Goal: Transaction & Acquisition: Book appointment/travel/reservation

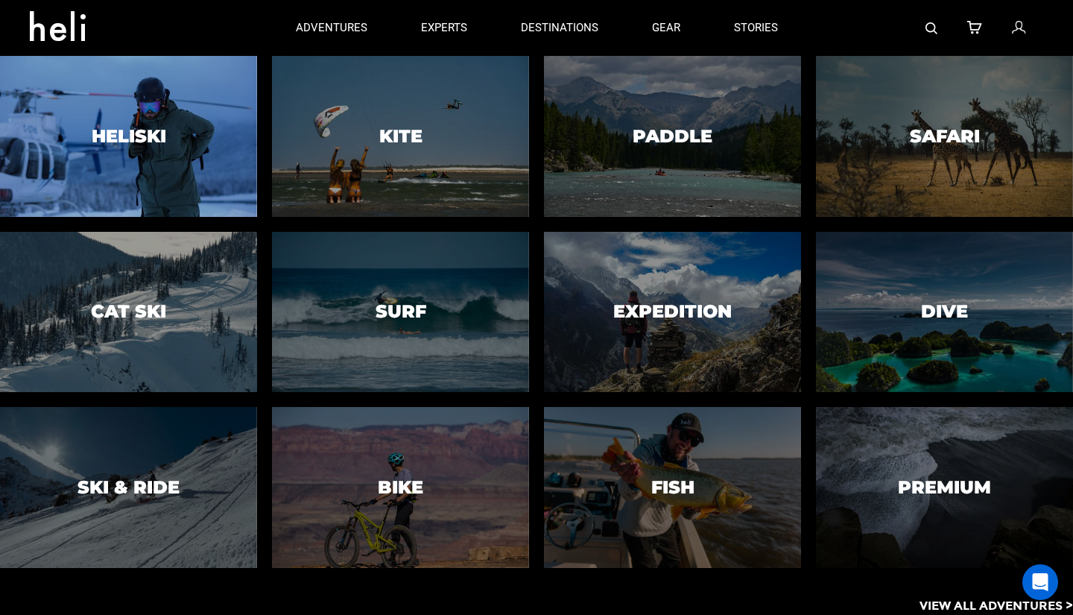
click at [163, 170] on div at bounding box center [129, 136] width 262 height 164
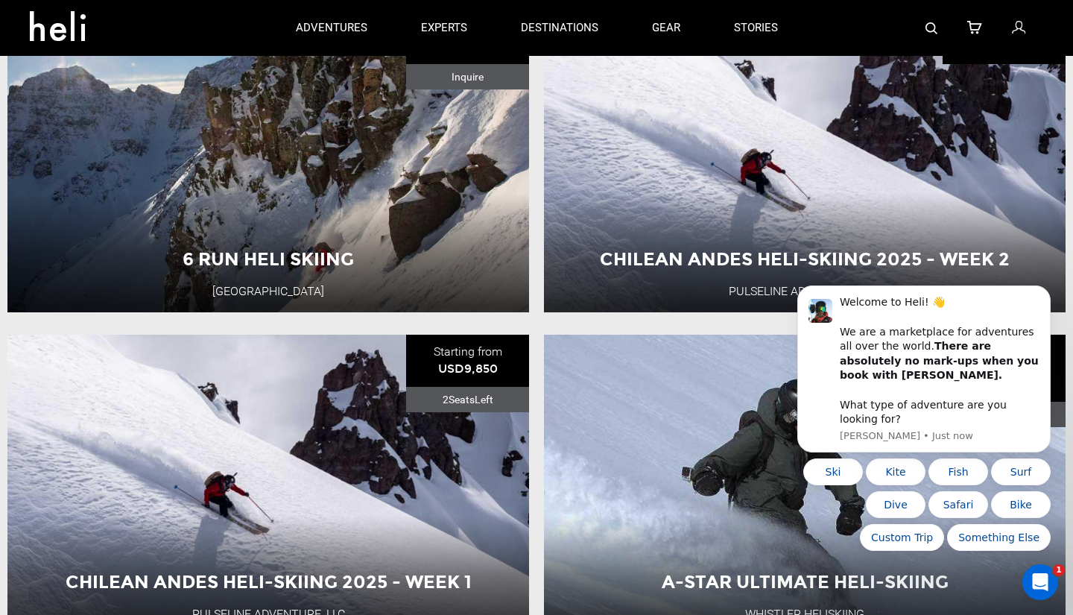
scroll to position [558, 0]
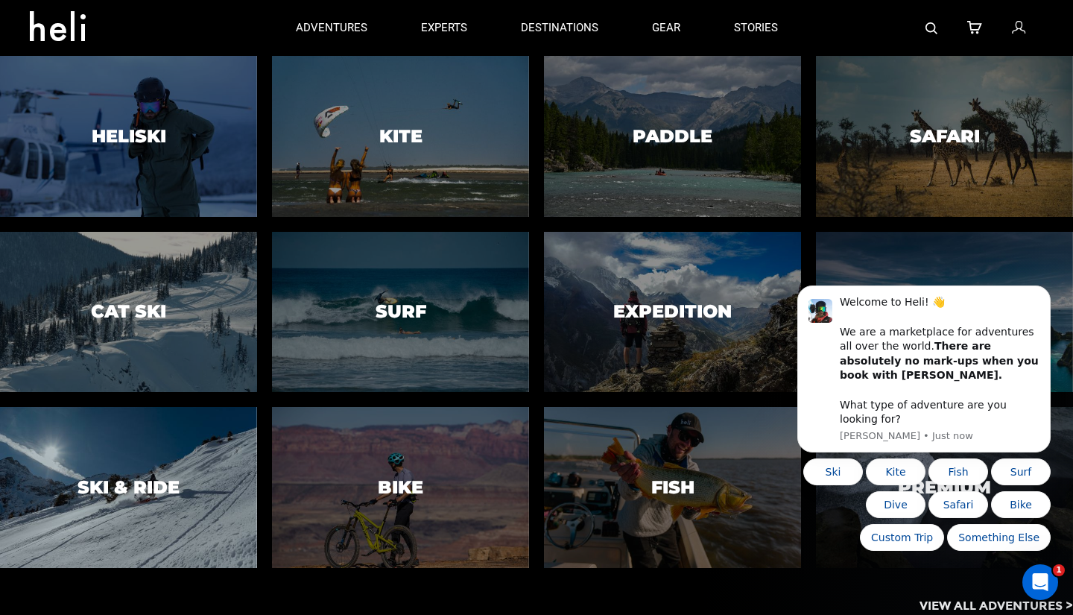
click at [104, 493] on h3 "Ski & Ride" at bounding box center [129, 487] width 102 height 19
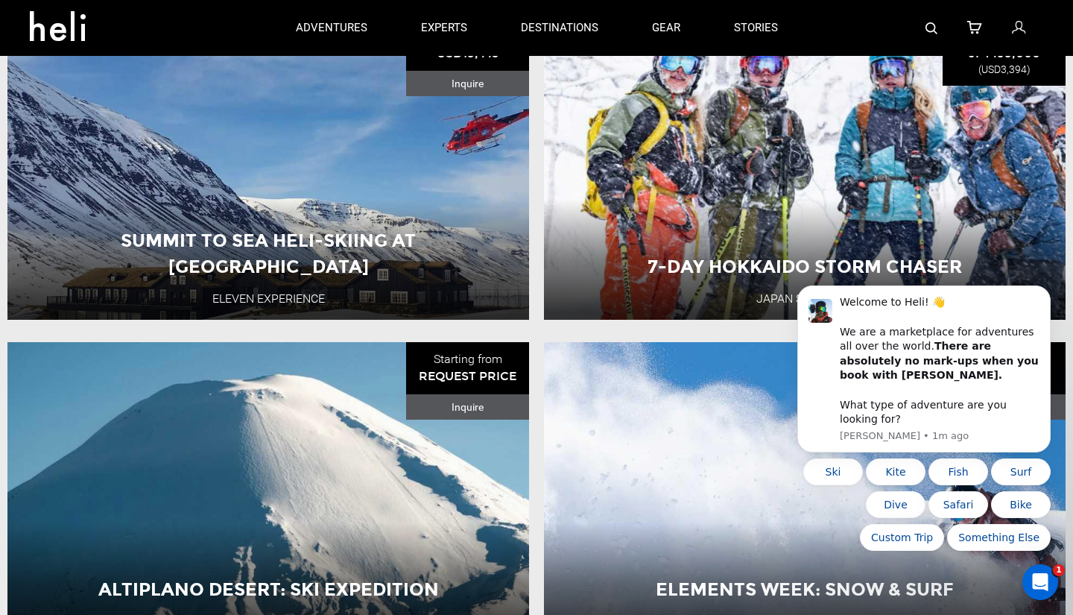
scroll to position [2251, 0]
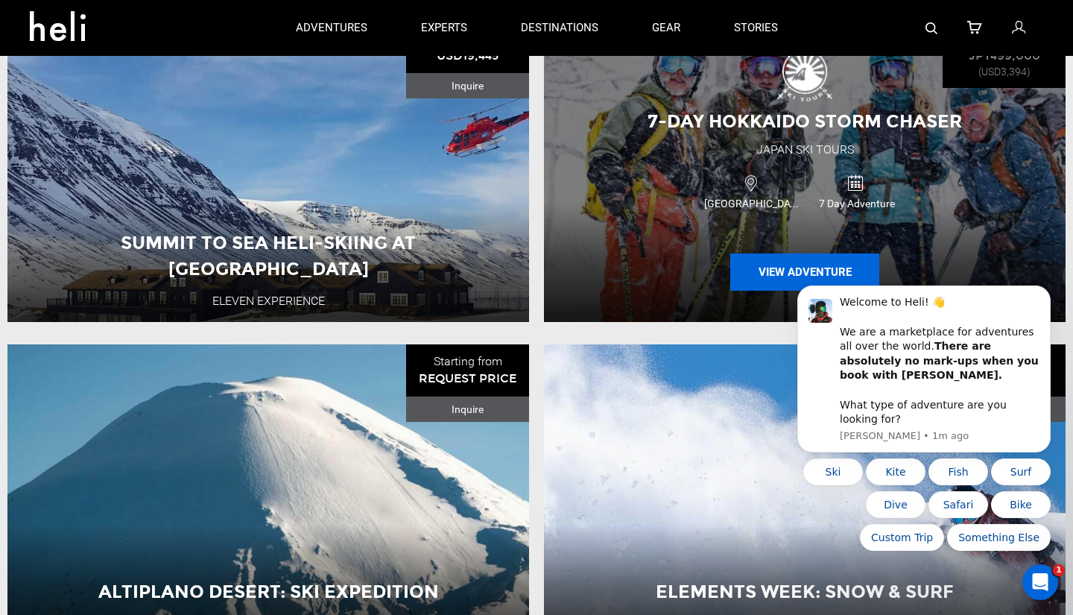
click at [778, 273] on button "View Adventure" at bounding box center [804, 271] width 149 height 37
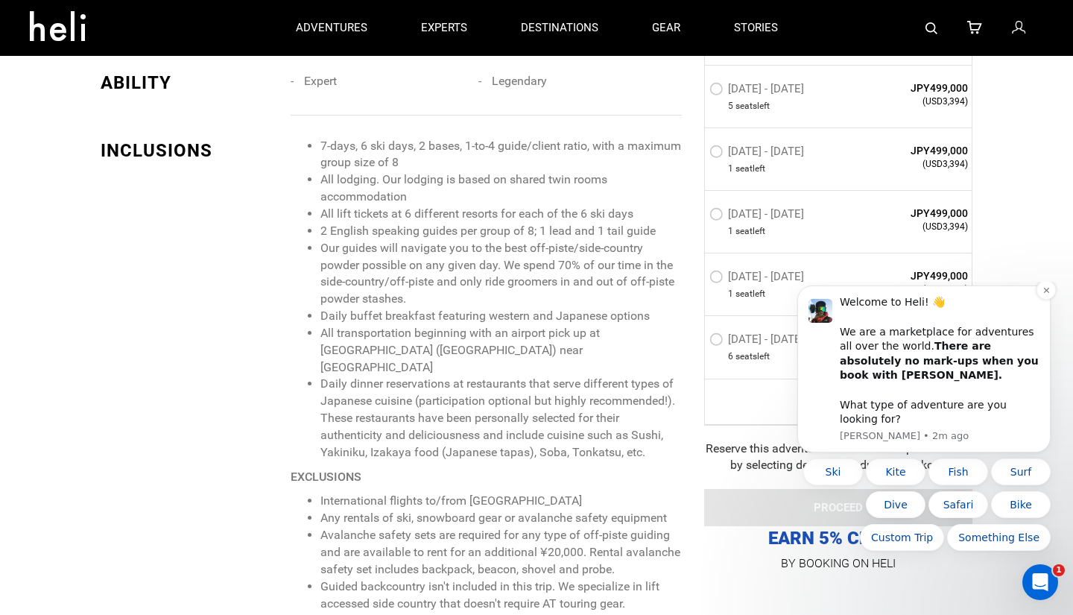
scroll to position [1247, 0]
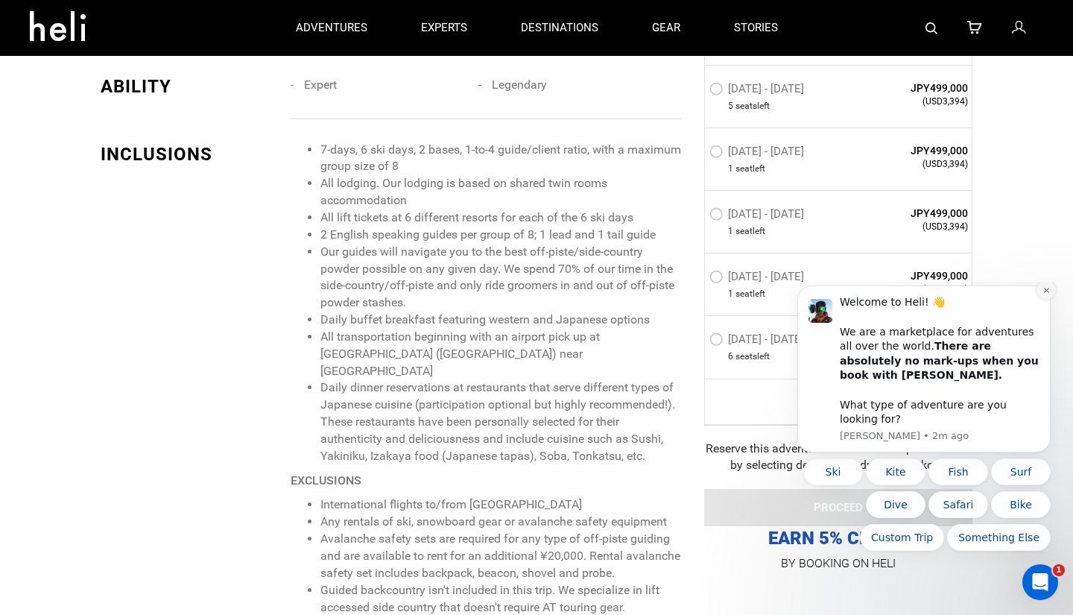
click at [1049, 300] on button "Dismiss notification" at bounding box center [1046, 289] width 19 height 19
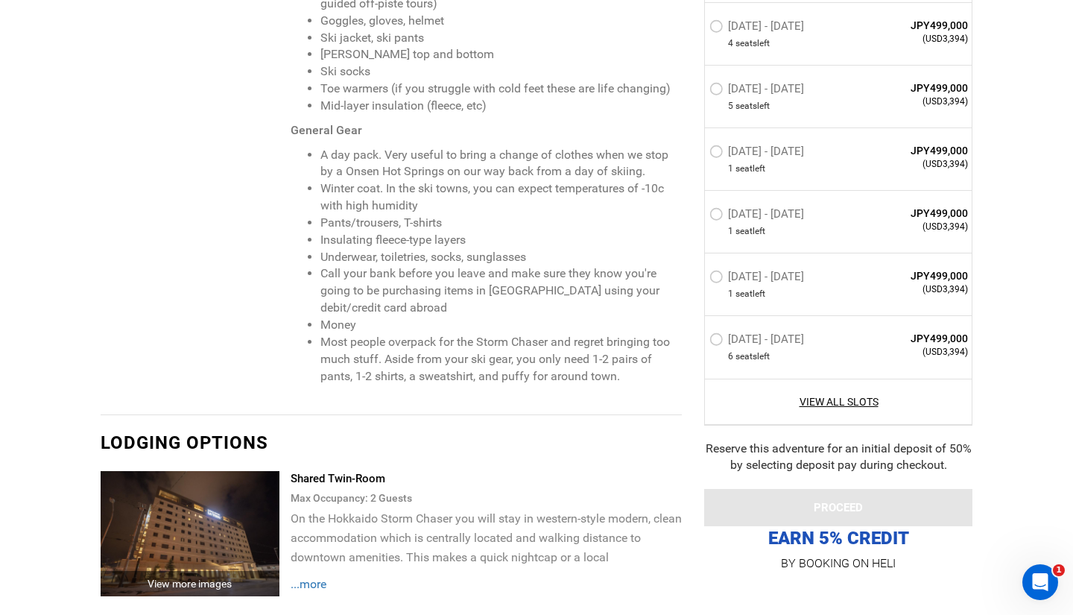
scroll to position [2485, 0]
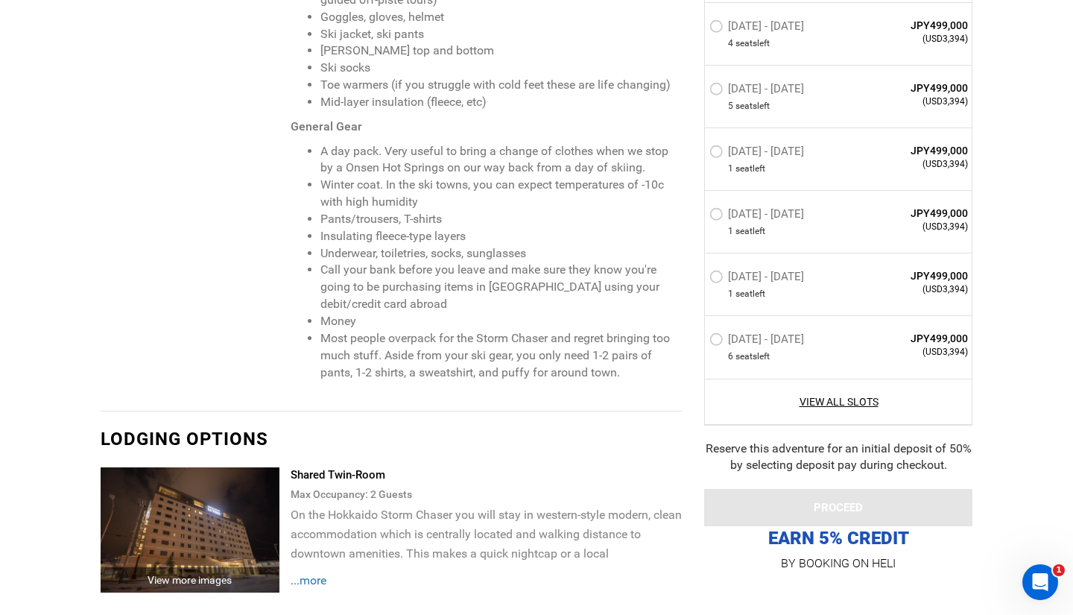
click at [317, 573] on span "...more" at bounding box center [309, 580] width 36 height 14
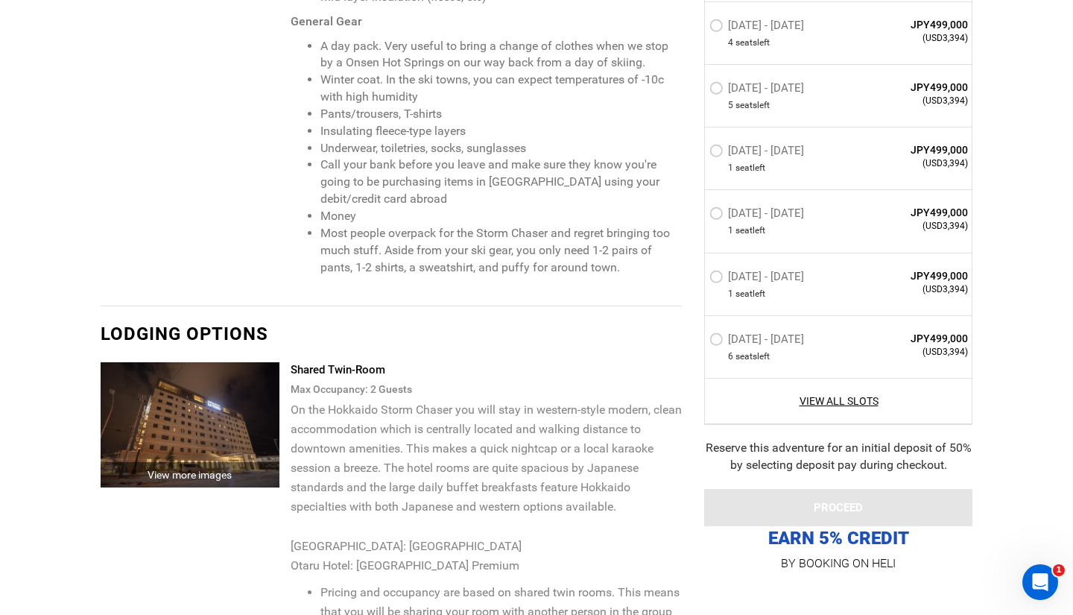
scroll to position [2592, 0]
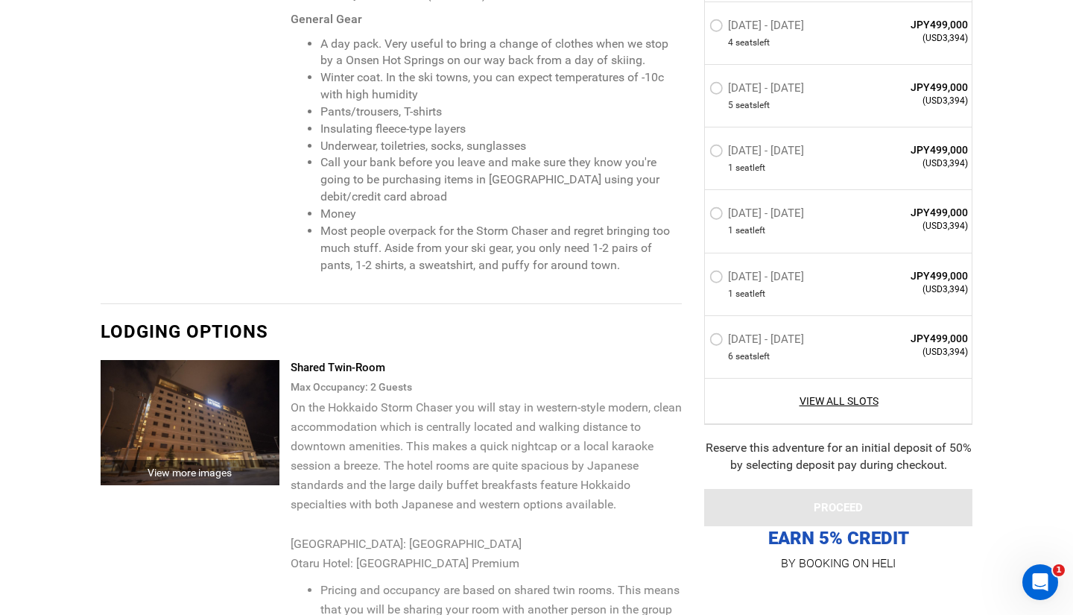
click at [216, 385] on img at bounding box center [190, 422] width 179 height 125
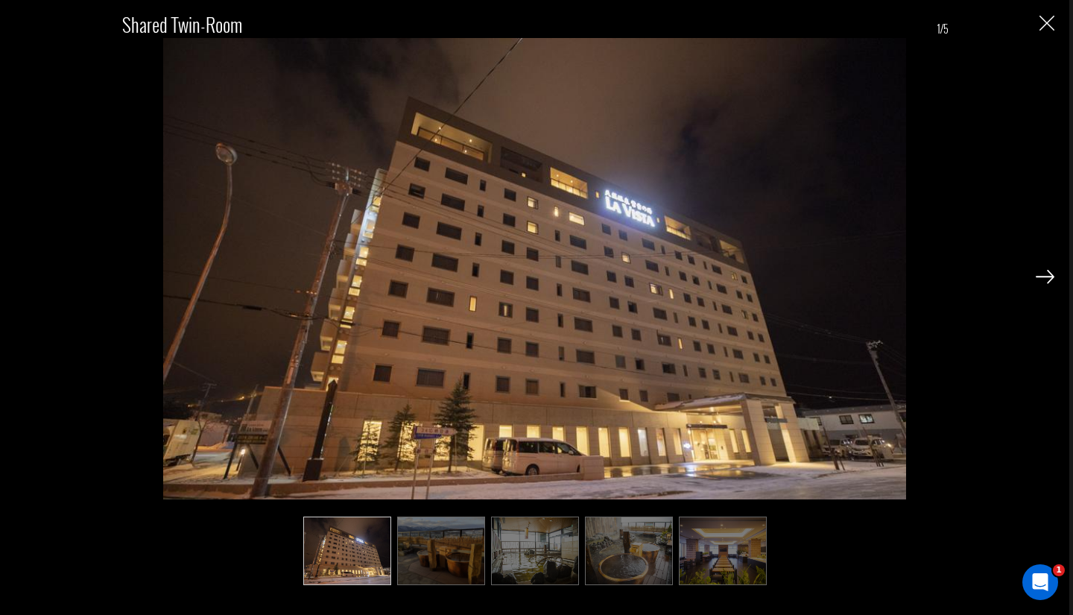
click at [1047, 277] on img at bounding box center [1045, 276] width 19 height 13
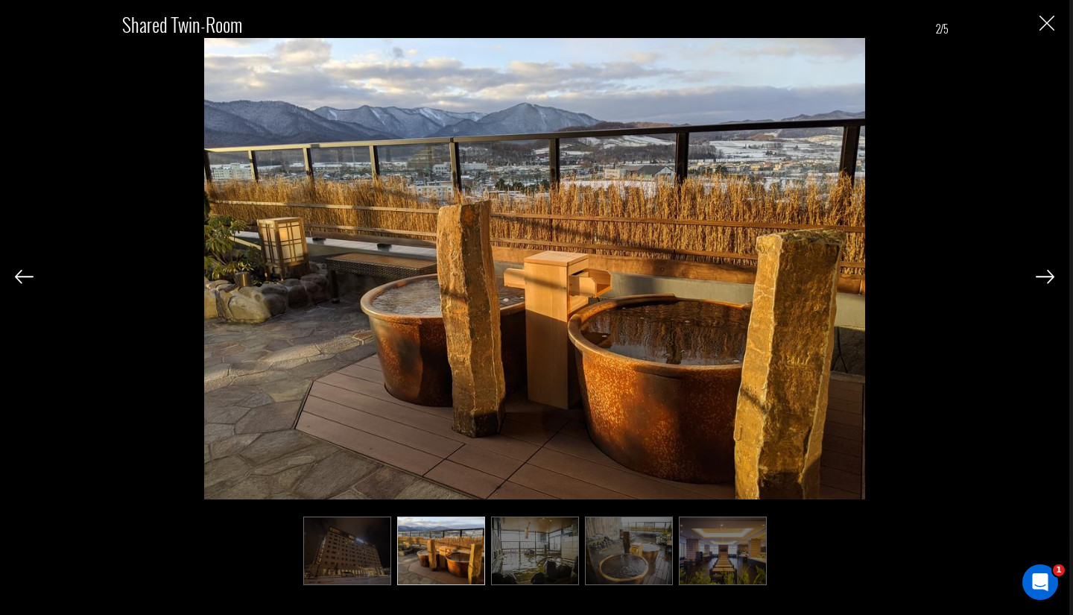
click at [1047, 277] on img at bounding box center [1045, 276] width 19 height 13
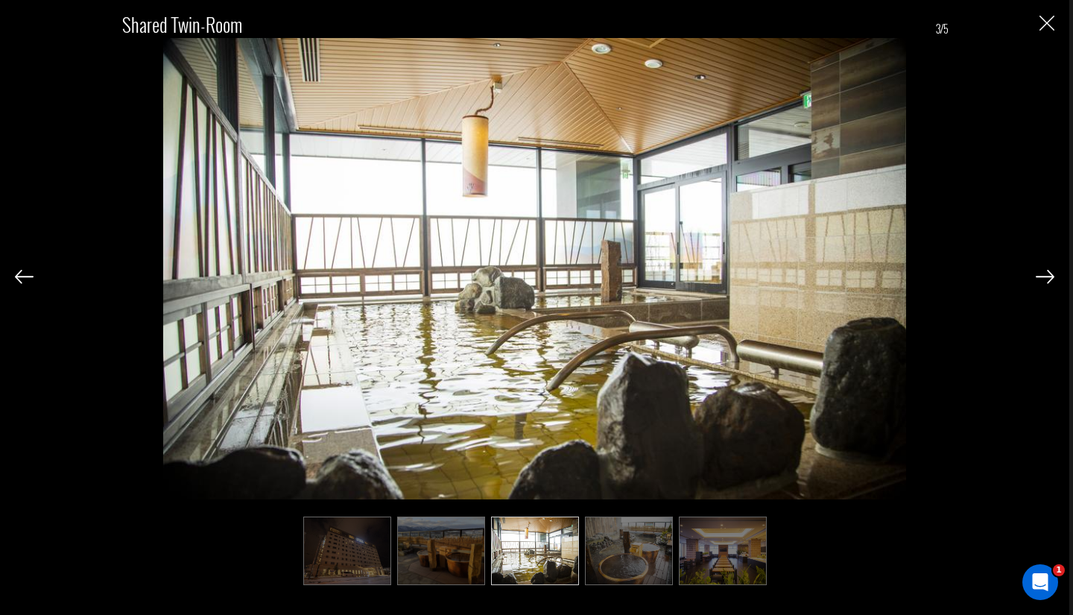
click at [1047, 277] on img at bounding box center [1045, 276] width 19 height 13
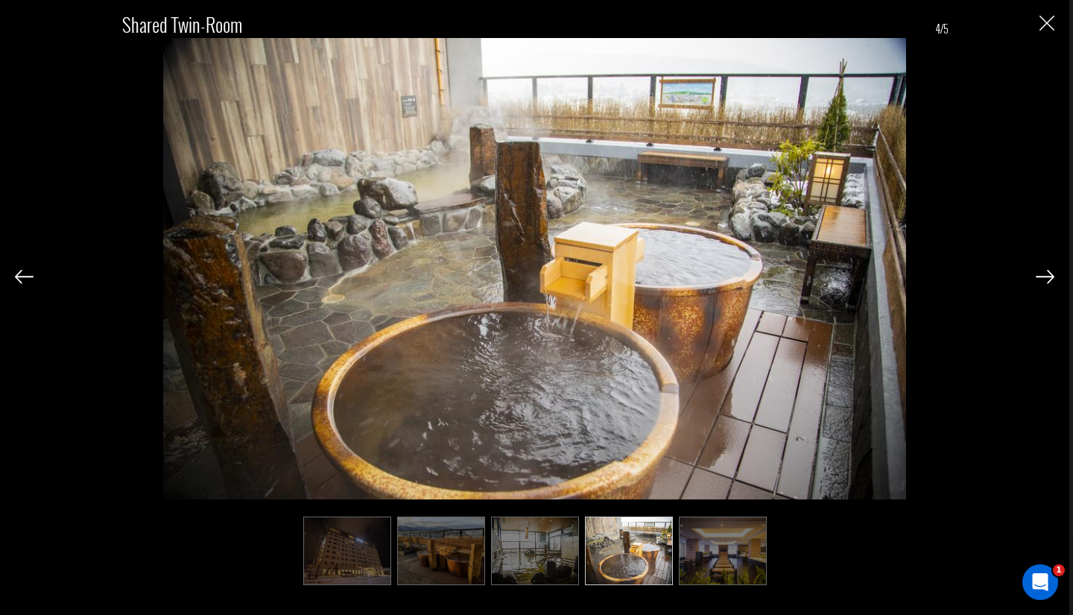
click at [1047, 277] on img at bounding box center [1045, 276] width 19 height 13
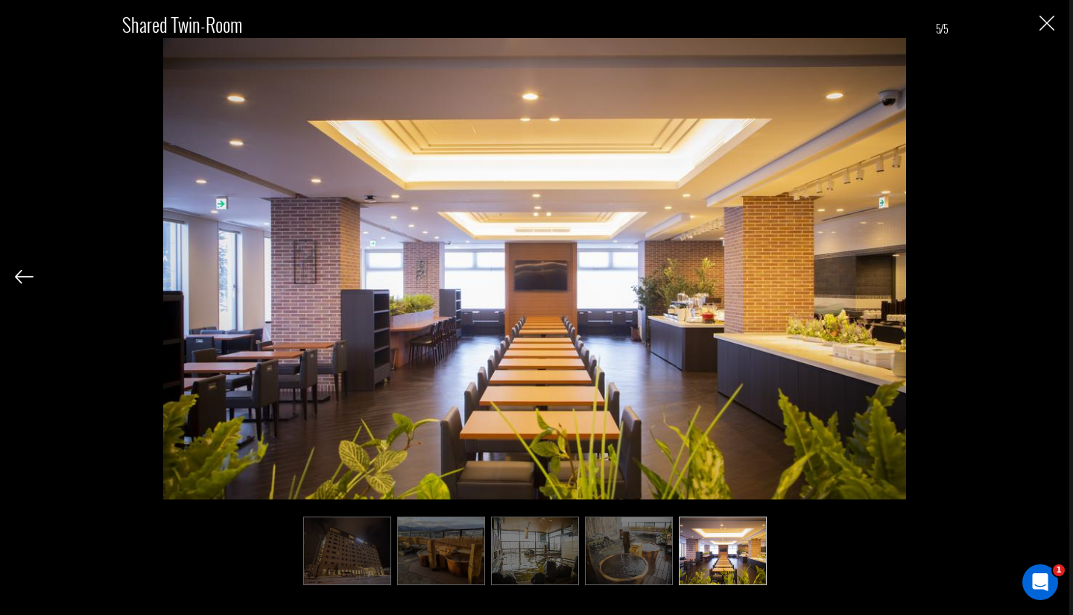
click at [1047, 277] on div "Shared Twin-Room 5/5" at bounding box center [535, 292] width 1040 height 584
click at [1046, 19] on img "Close" at bounding box center [1047, 23] width 15 height 15
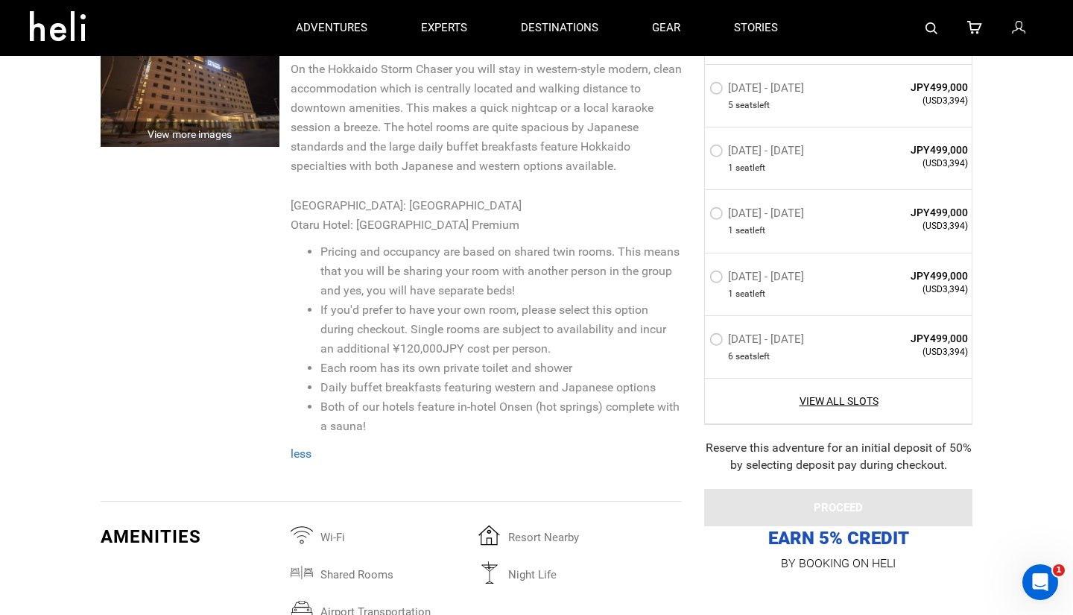
scroll to position [2926, 0]
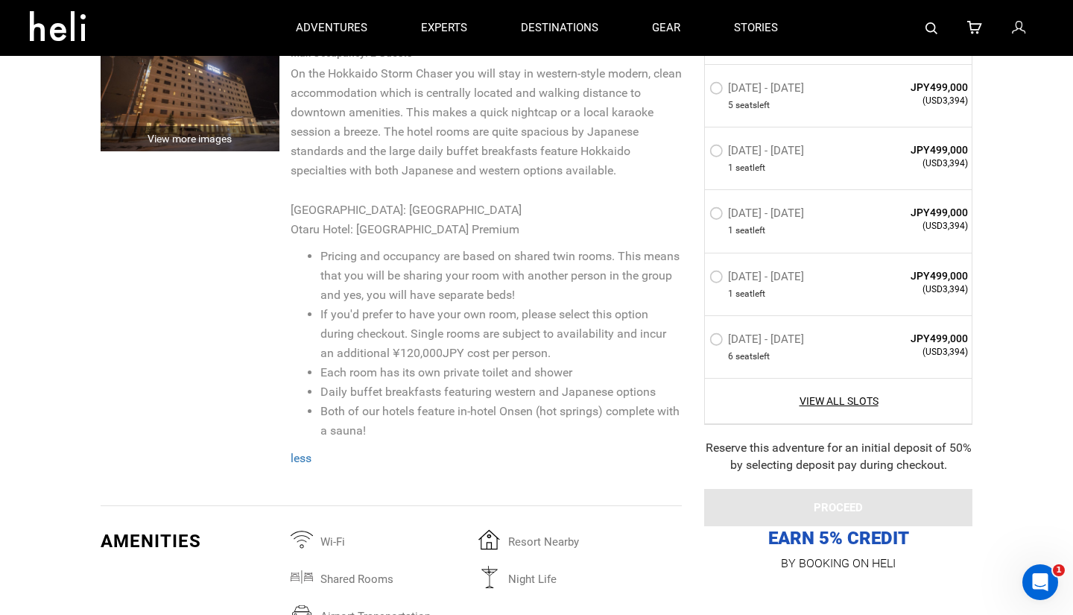
click at [297, 451] on span "less" at bounding box center [301, 458] width 21 height 14
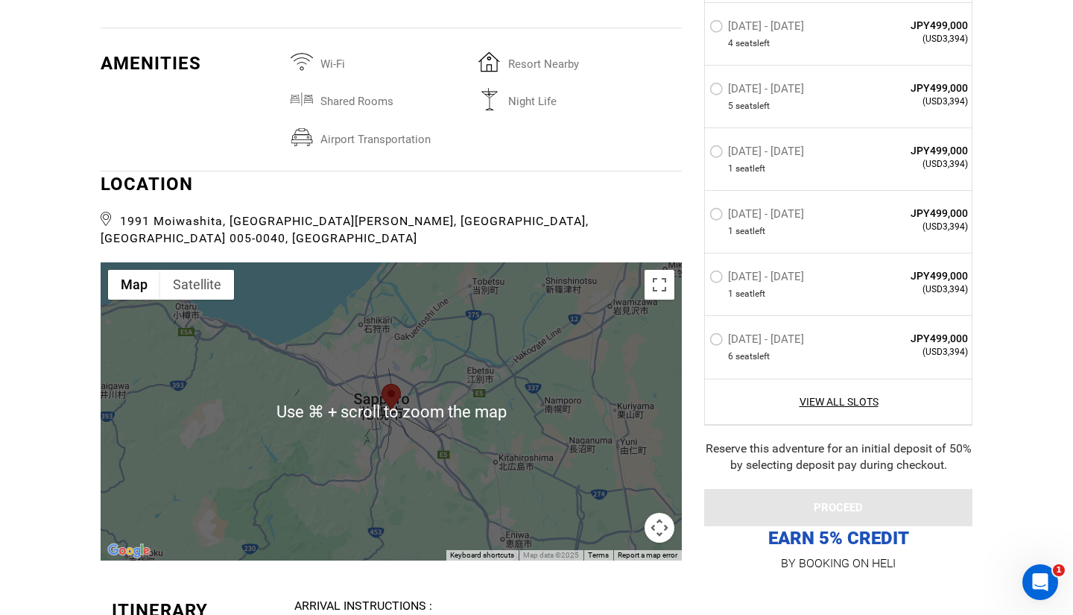
scroll to position [3096, 0]
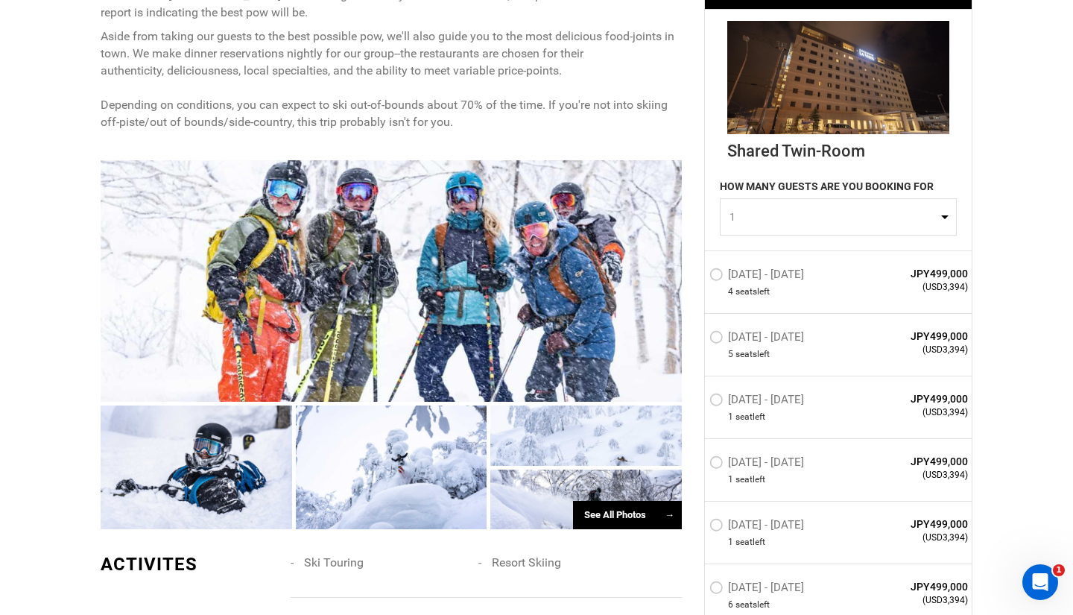
scroll to position [717, 0]
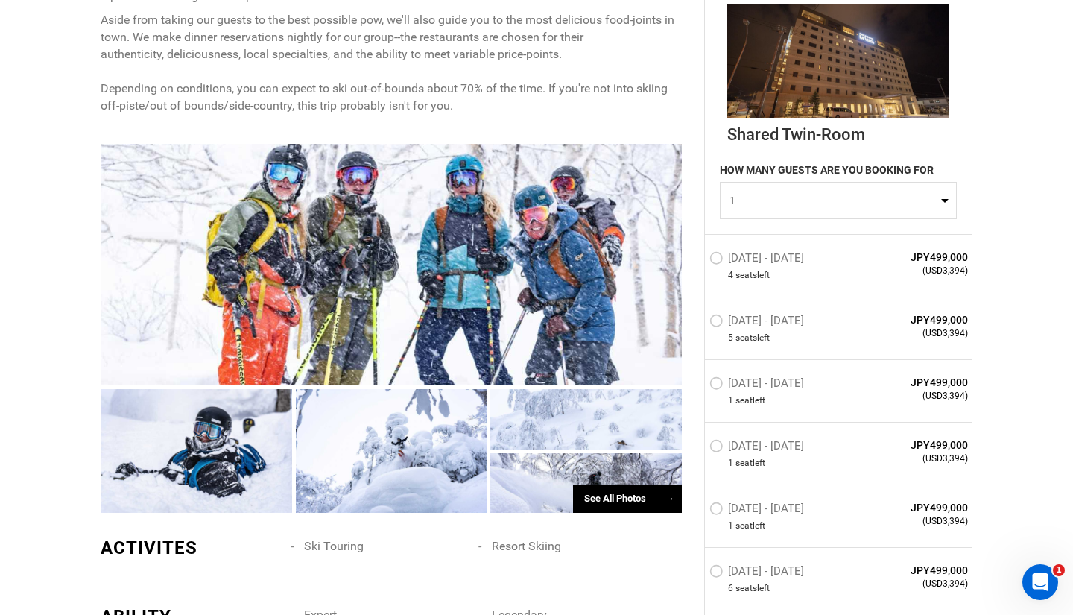
click at [639, 490] on div "See All Photos →" at bounding box center [627, 498] width 109 height 29
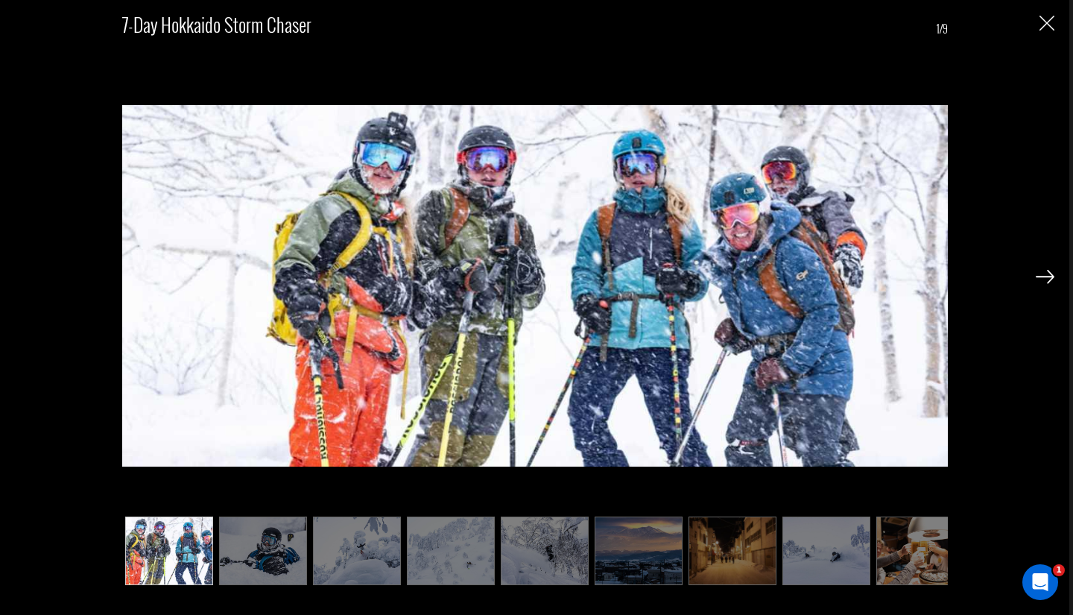
click at [1043, 271] on img at bounding box center [1045, 276] width 19 height 13
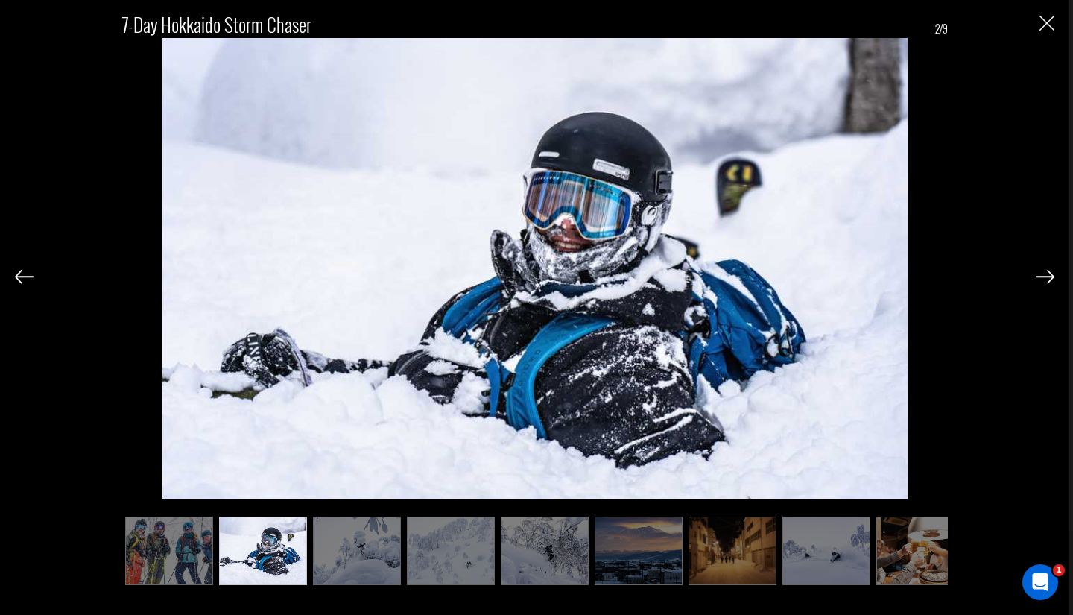
click at [1043, 271] on img at bounding box center [1045, 276] width 19 height 13
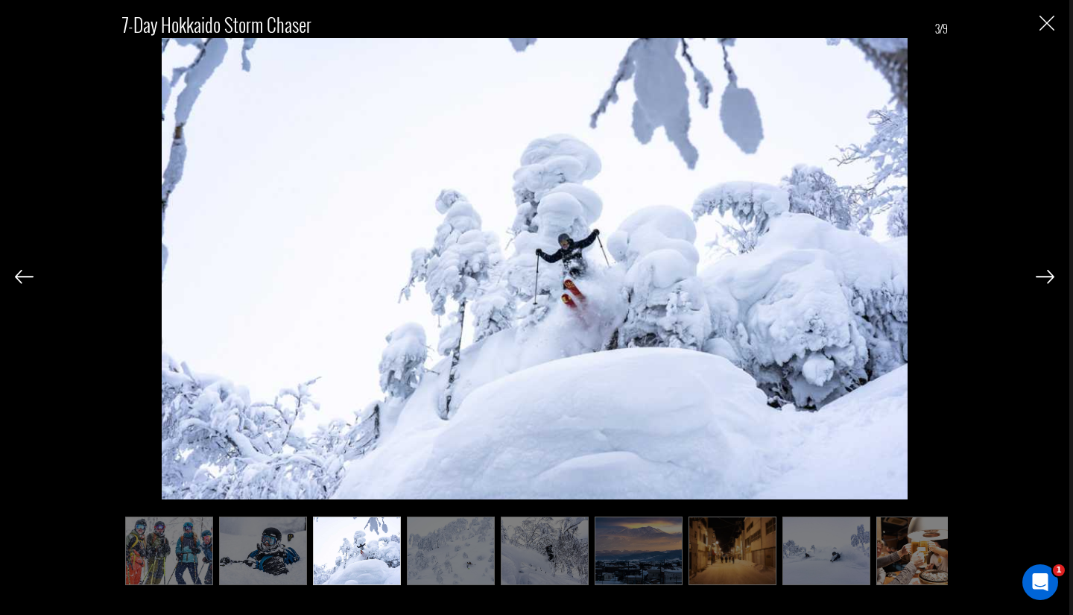
click at [1043, 271] on img at bounding box center [1045, 276] width 19 height 13
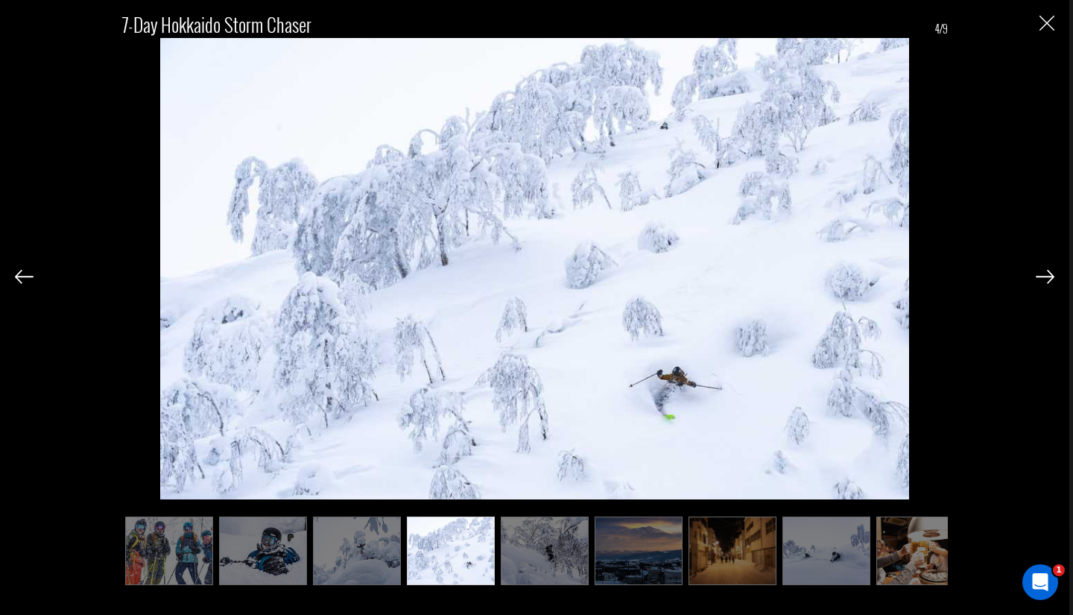
click at [1043, 271] on img at bounding box center [1045, 276] width 19 height 13
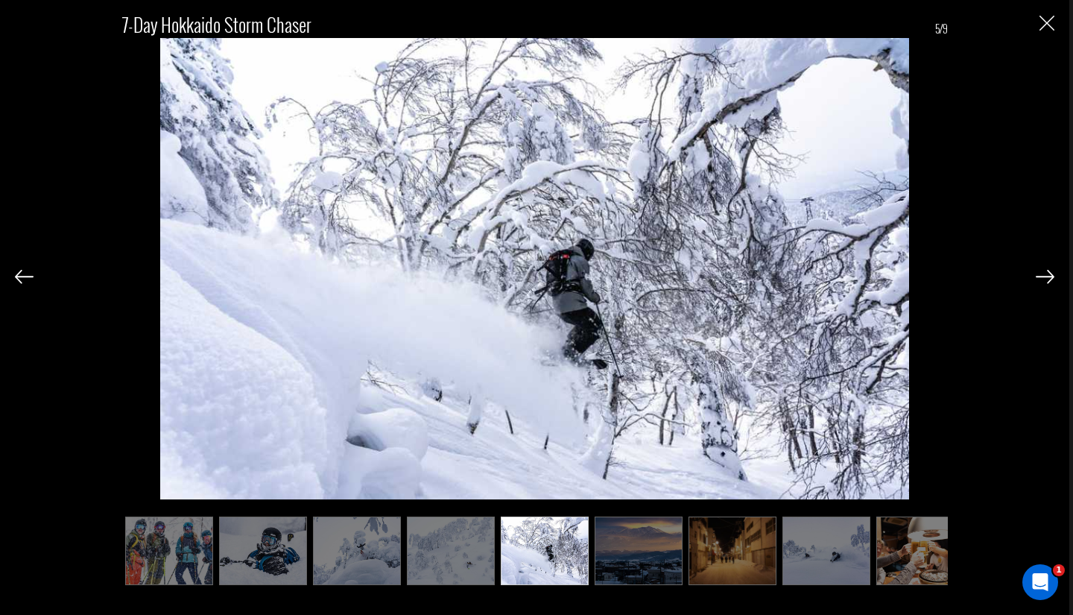
click at [1043, 271] on img at bounding box center [1045, 276] width 19 height 13
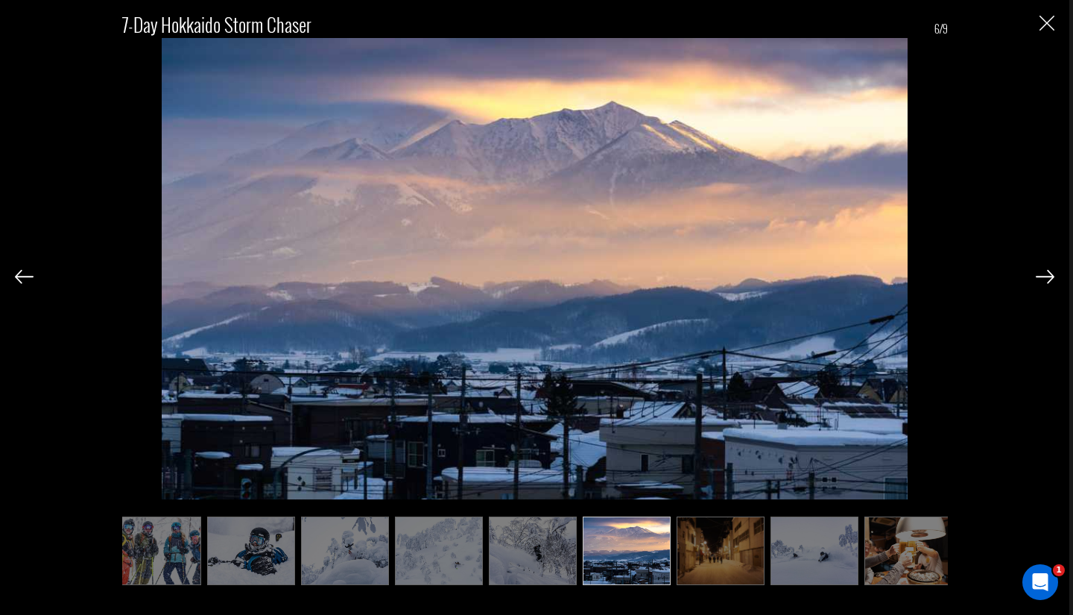
scroll to position [0, 19]
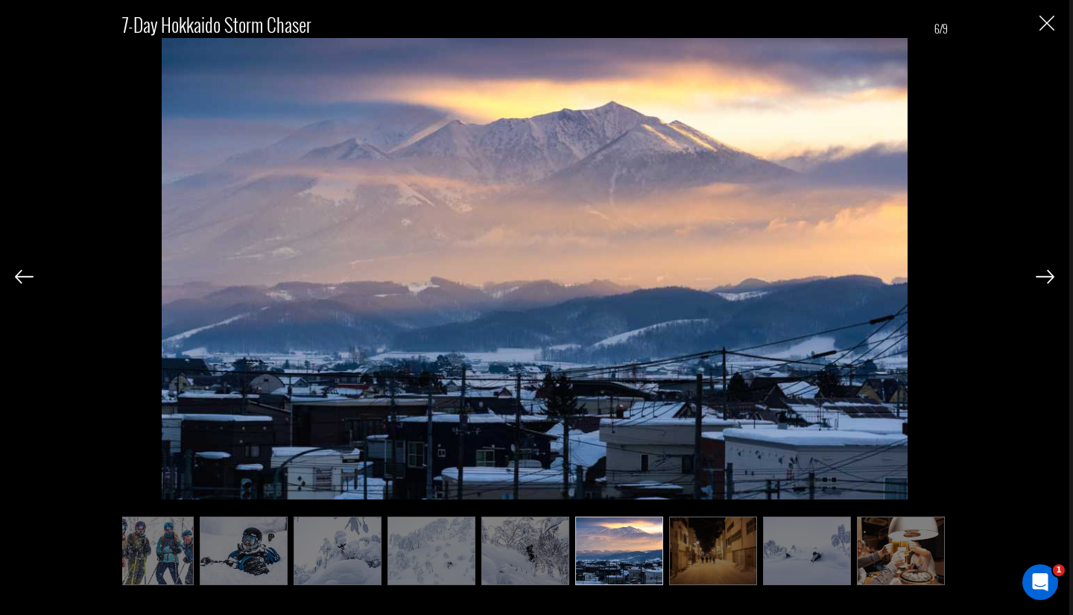
click at [1043, 271] on img at bounding box center [1045, 276] width 19 height 13
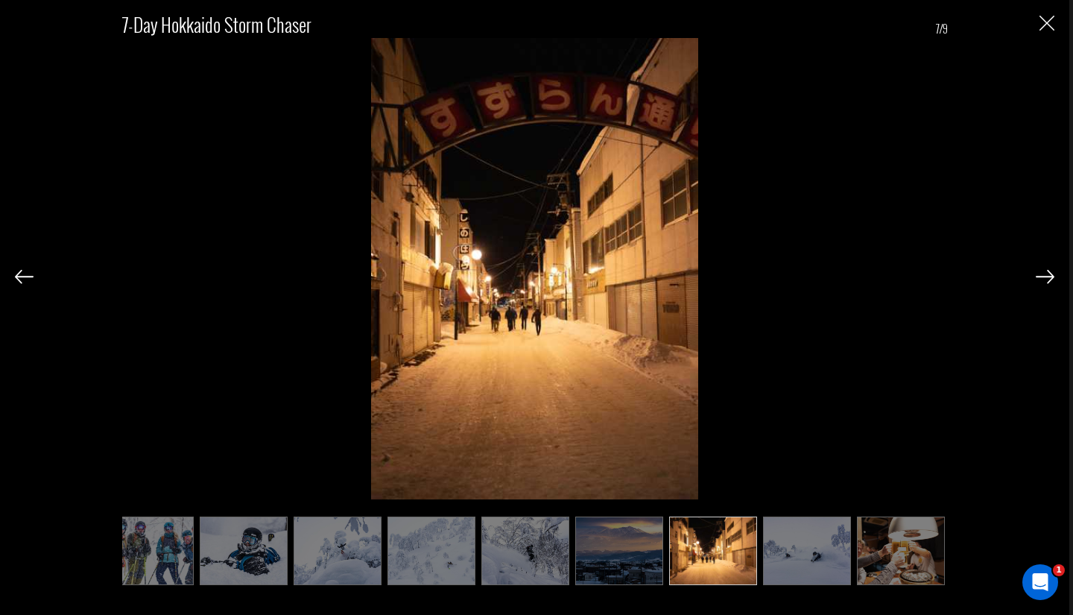
click at [1043, 271] on img at bounding box center [1045, 276] width 19 height 13
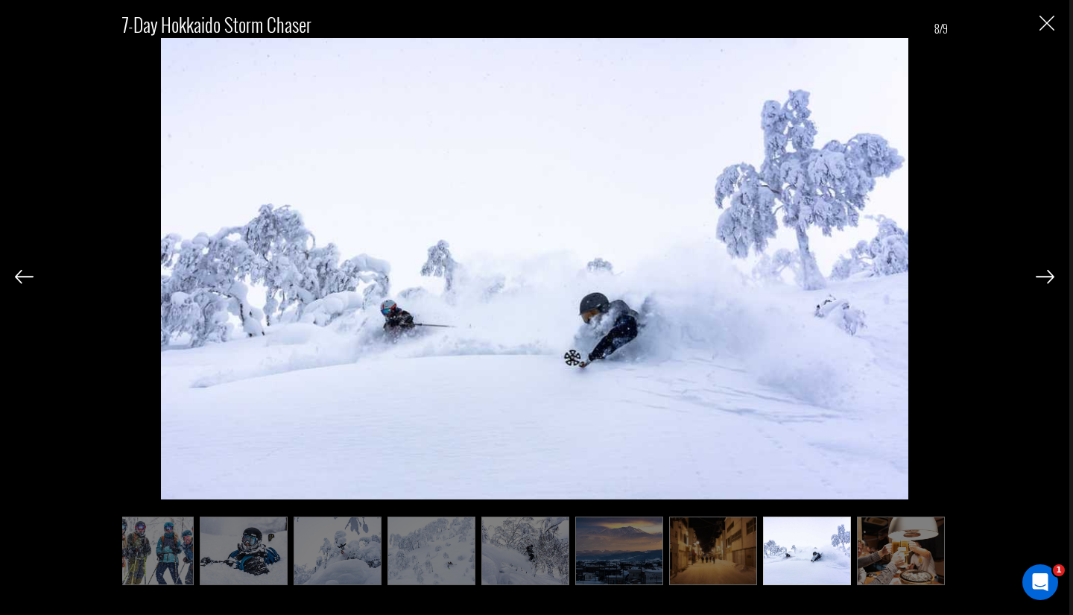
click at [1043, 271] on img at bounding box center [1045, 276] width 19 height 13
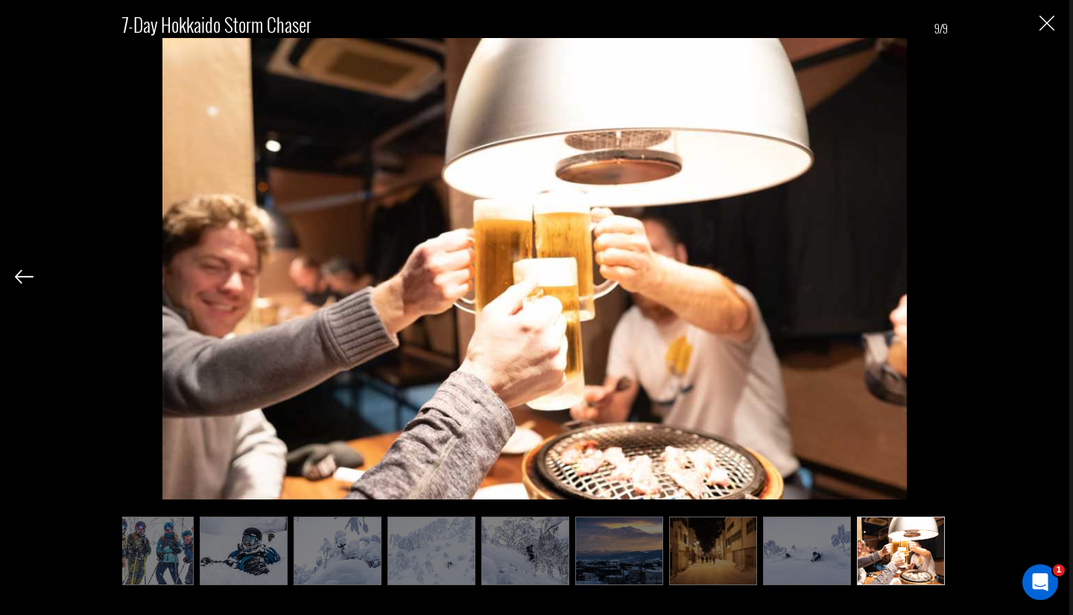
click at [1043, 271] on div "7-Day Hokkaido Storm Chaser 9/9" at bounding box center [535, 292] width 1040 height 584
click at [1050, 19] on img "Close" at bounding box center [1047, 23] width 15 height 15
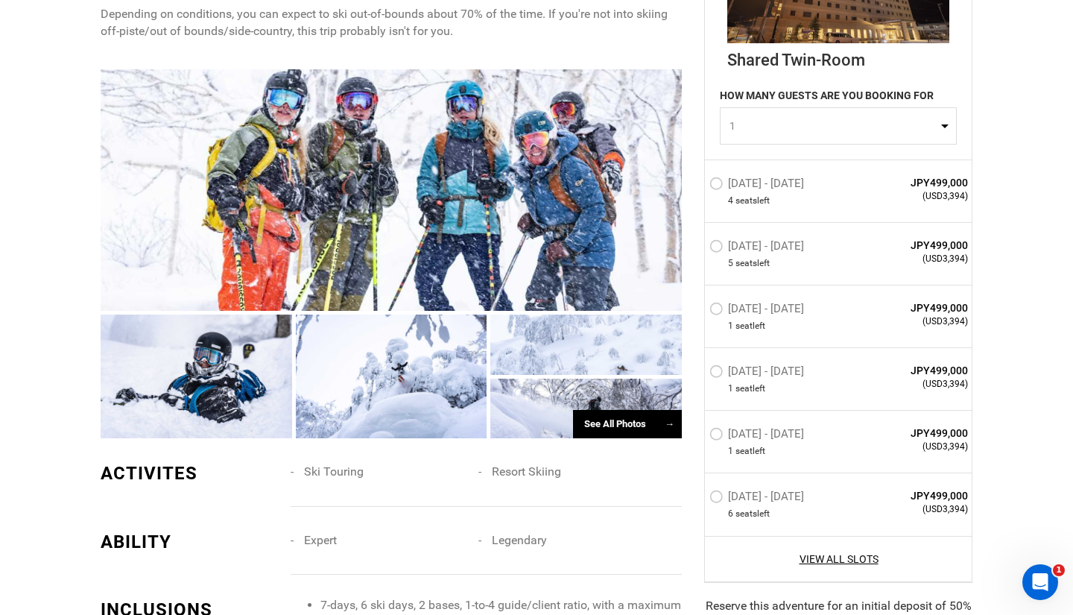
scroll to position [792, 0]
click at [750, 373] on label "[DATE] - [DATE]" at bounding box center [758, 373] width 98 height 18
click at [699, 373] on input "[DATE] - [DATE]" at bounding box center [699, 377] width 0 height 32
click at [885, 377] on span "(USD3,394)" at bounding box center [914, 383] width 108 height 13
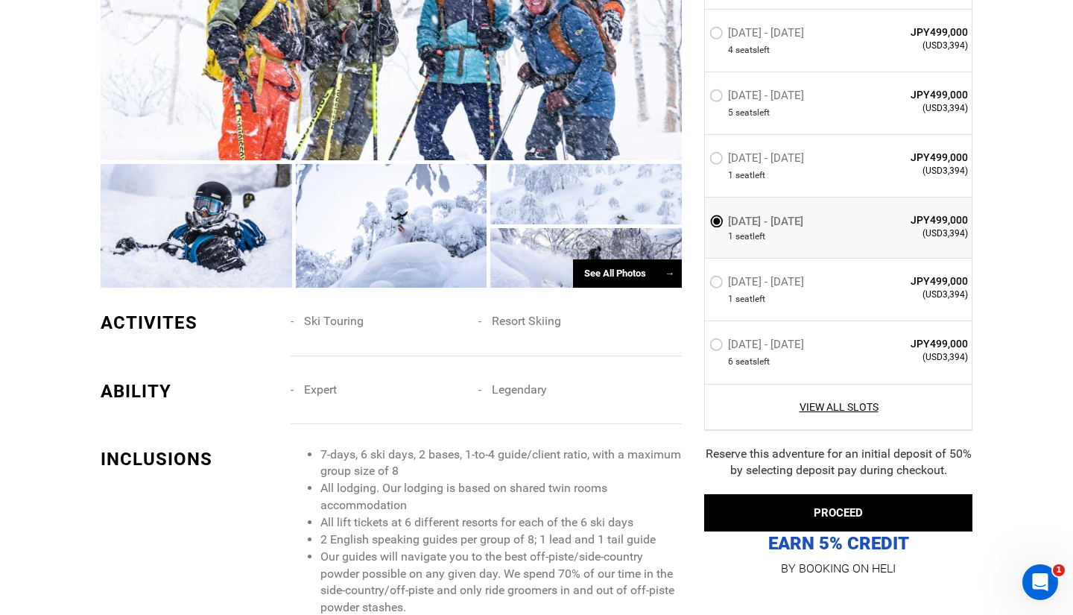
scroll to position [943, 0]
click at [523, 313] on span "Resort Skiing" at bounding box center [526, 320] width 69 height 14
click at [338, 314] on span "Ski Touring" at bounding box center [334, 320] width 60 height 14
click at [603, 272] on div "See All Photos →" at bounding box center [627, 273] width 109 height 29
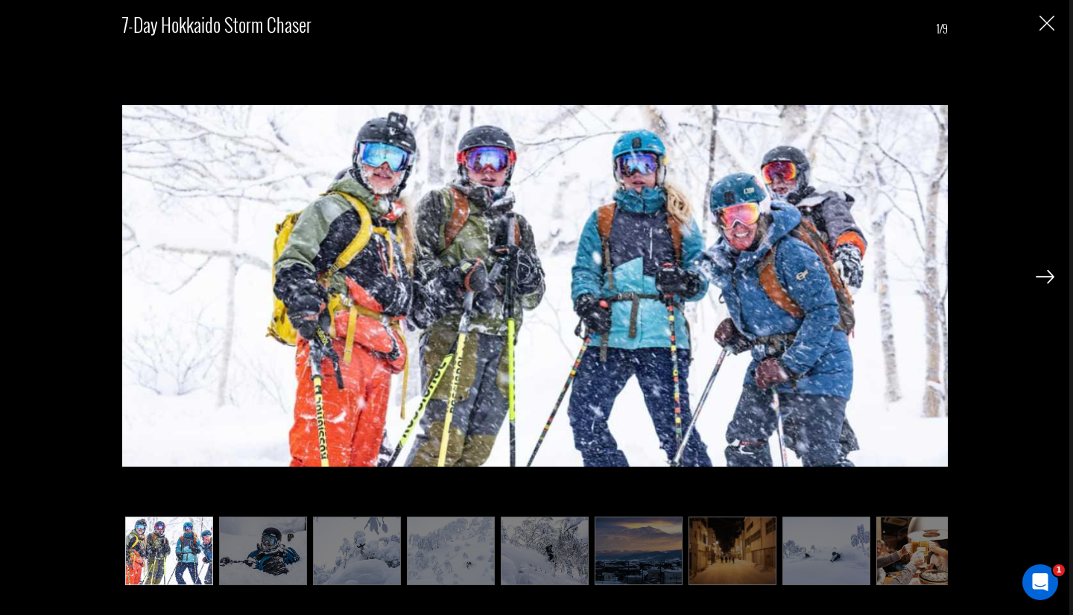
scroll to position [1034, 0]
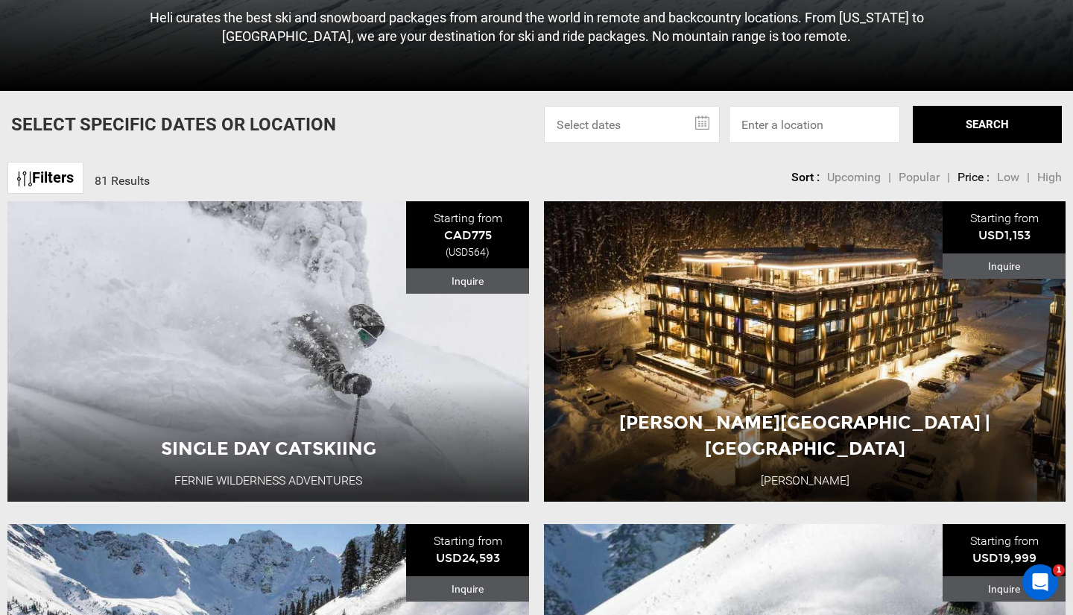
scroll to position [465, 0]
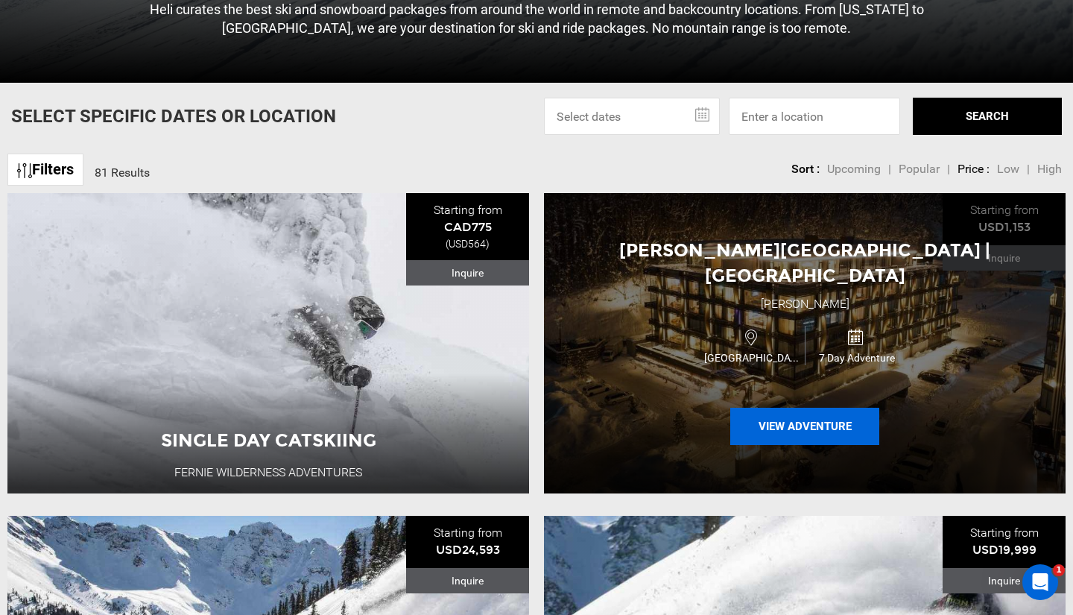
click at [779, 414] on button "View Adventure" at bounding box center [804, 426] width 149 height 37
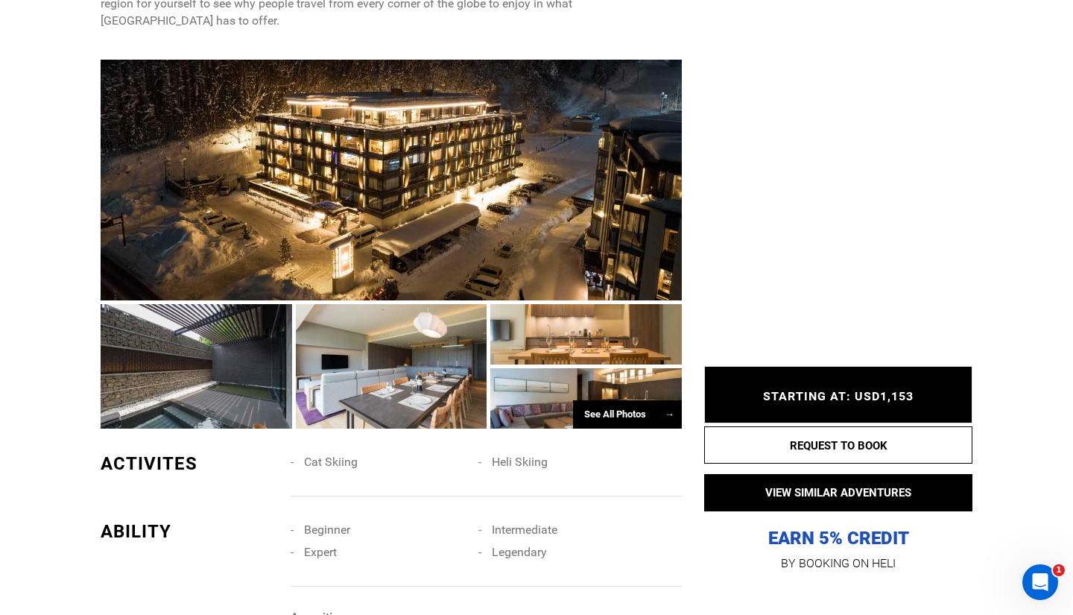
scroll to position [849, 0]
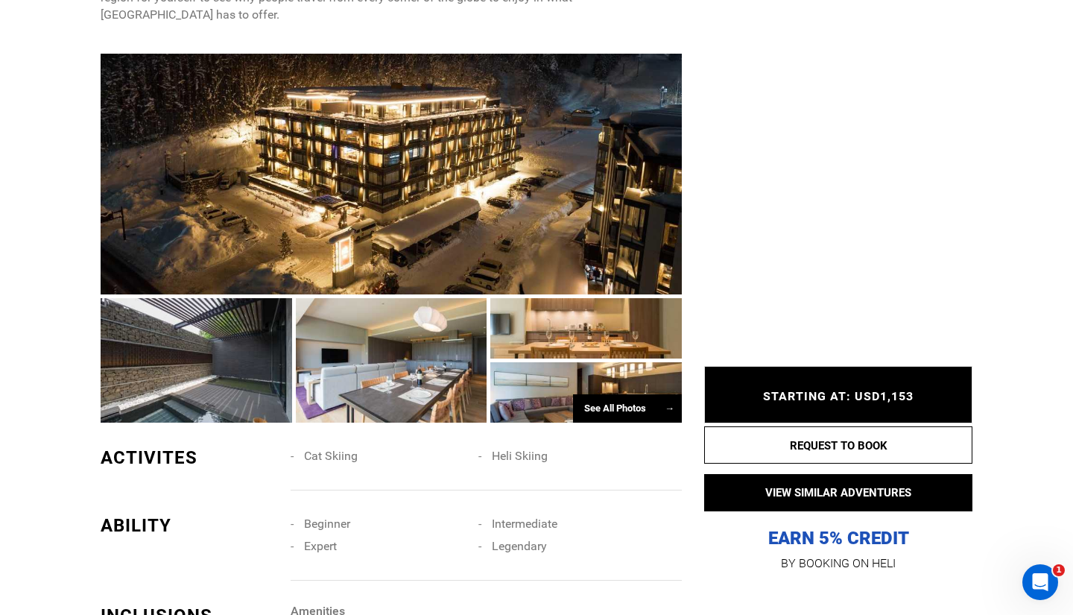
click at [195, 344] on div at bounding box center [197, 360] width 192 height 124
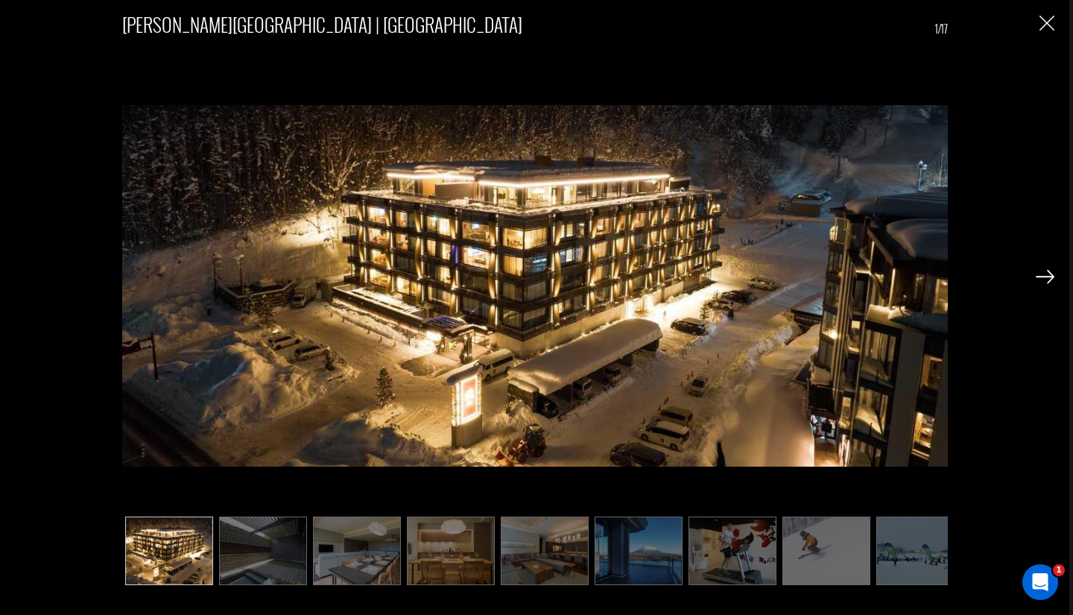
click at [1045, 277] on img at bounding box center [1045, 276] width 19 height 13
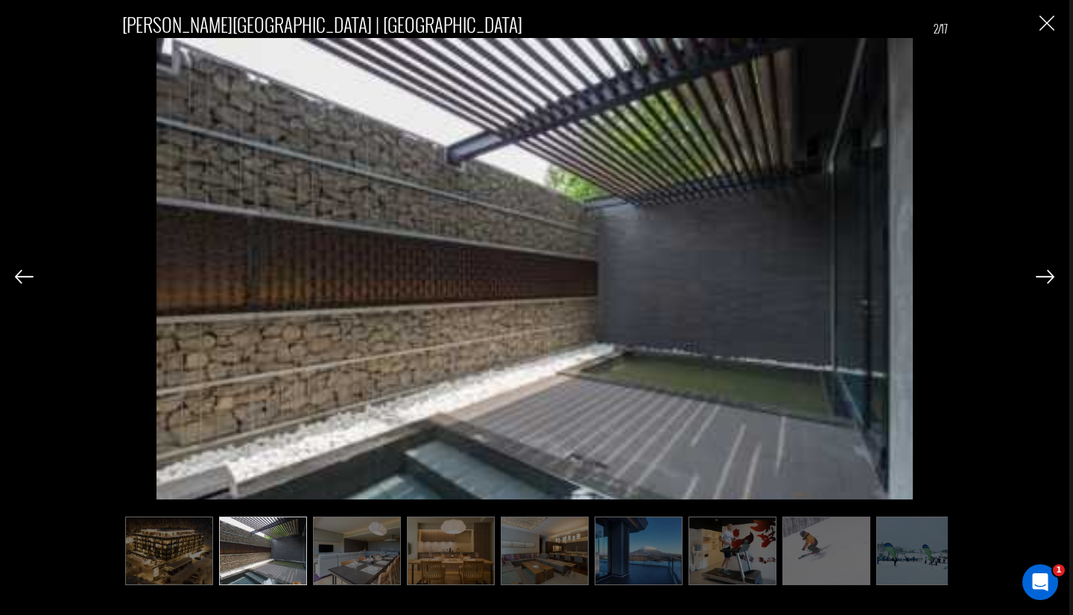
click at [1045, 277] on img at bounding box center [1045, 276] width 19 height 13
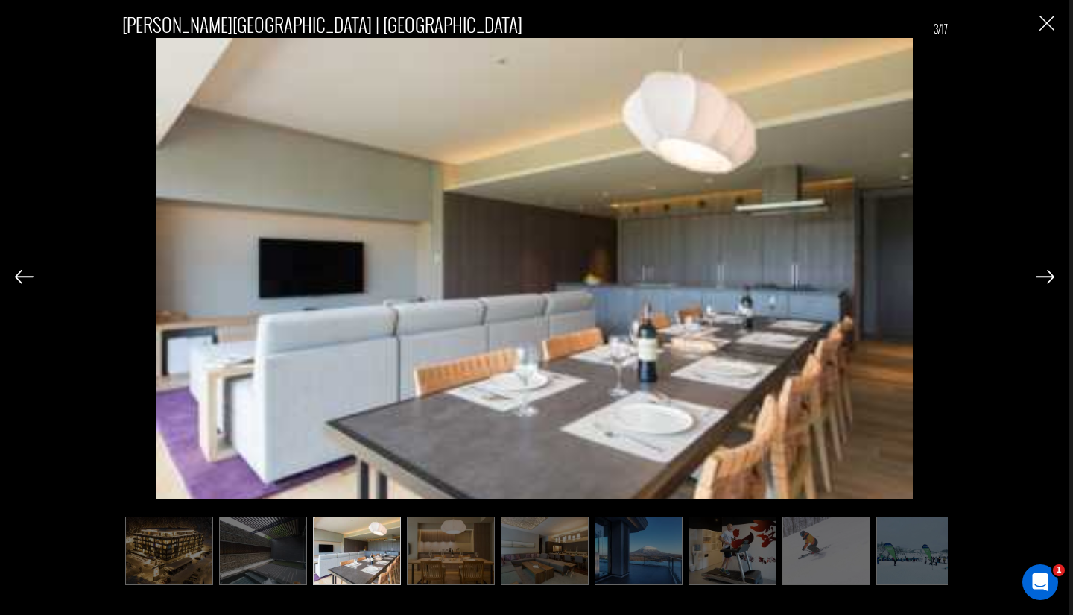
click at [1045, 277] on img at bounding box center [1045, 276] width 19 height 13
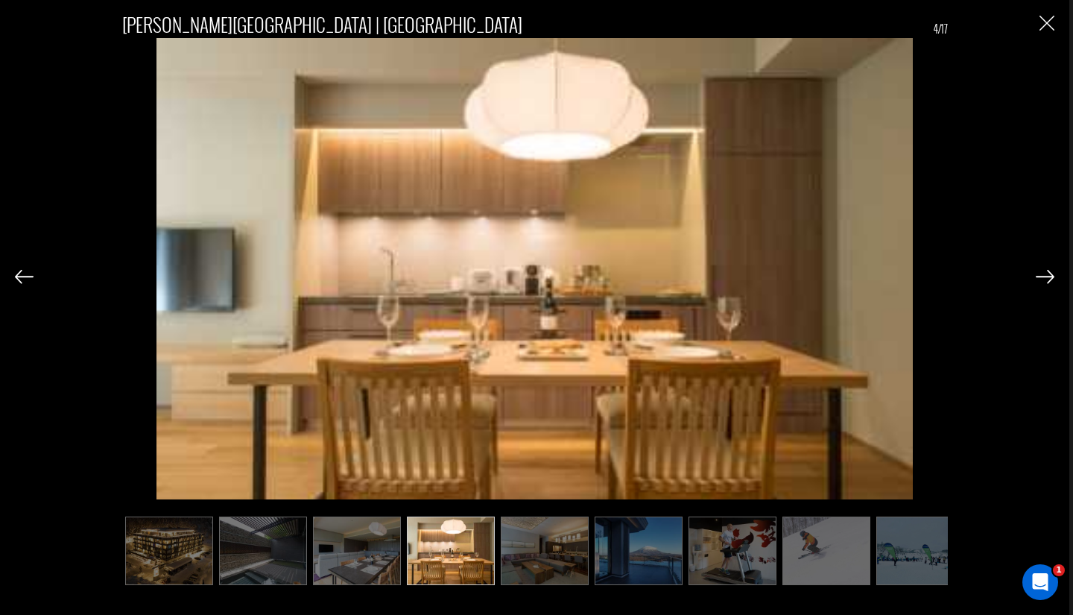
click at [1045, 277] on img at bounding box center [1045, 276] width 19 height 13
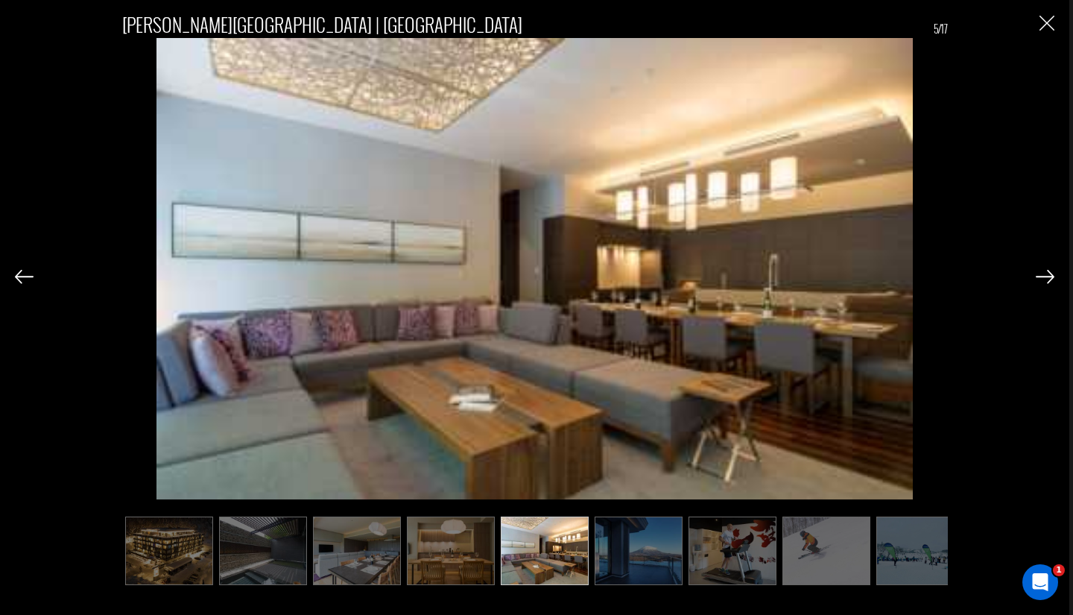
click at [1045, 277] on img at bounding box center [1045, 276] width 19 height 13
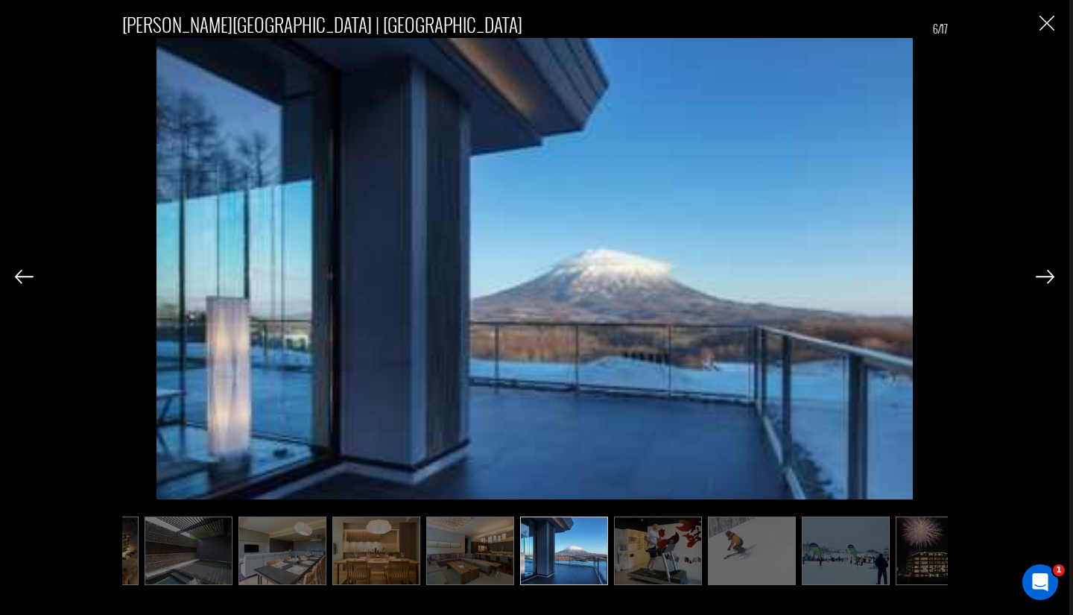
click at [1045, 277] on img at bounding box center [1045, 276] width 19 height 13
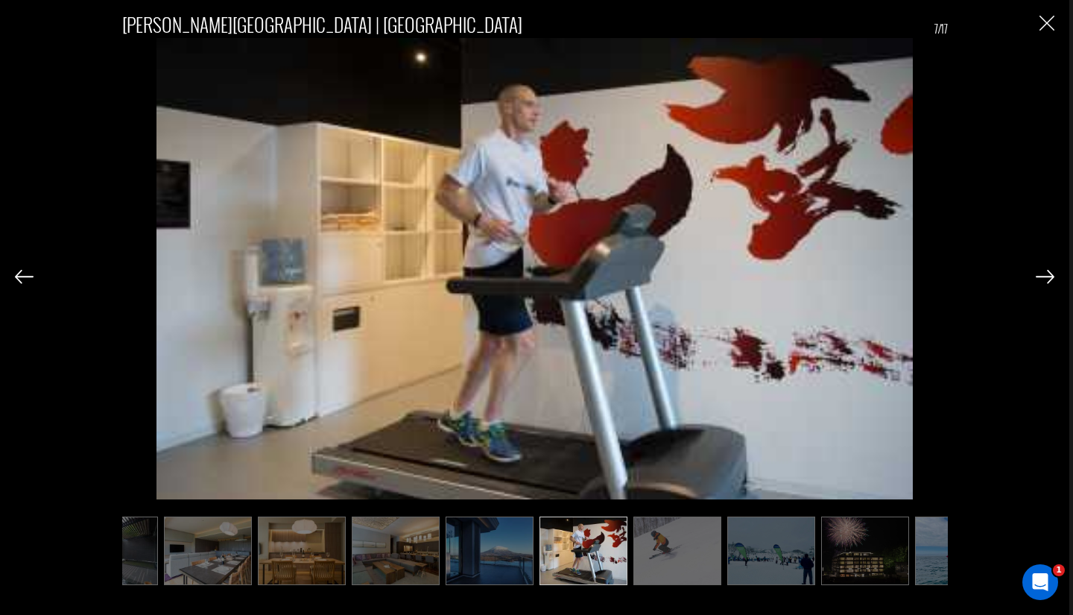
click at [1045, 277] on img at bounding box center [1045, 276] width 19 height 13
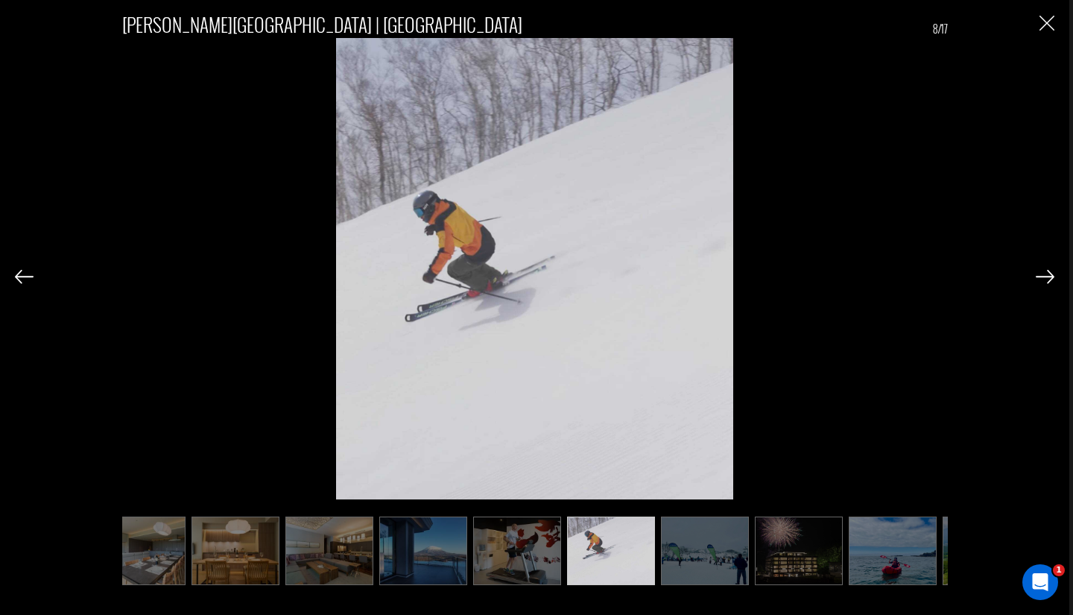
scroll to position [0, 224]
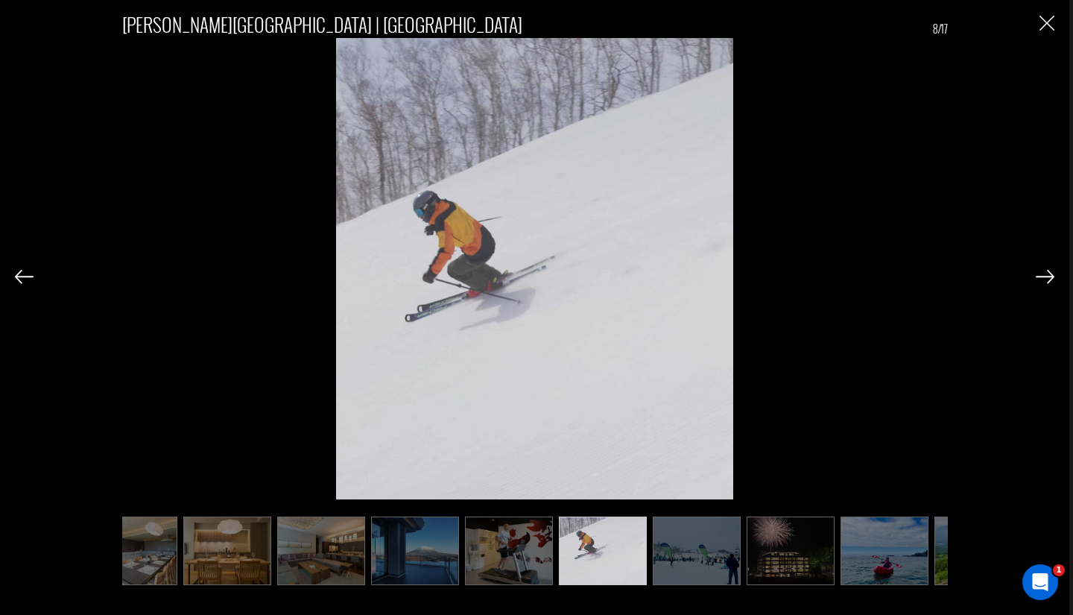
click at [1043, 278] on img at bounding box center [1045, 276] width 19 height 13
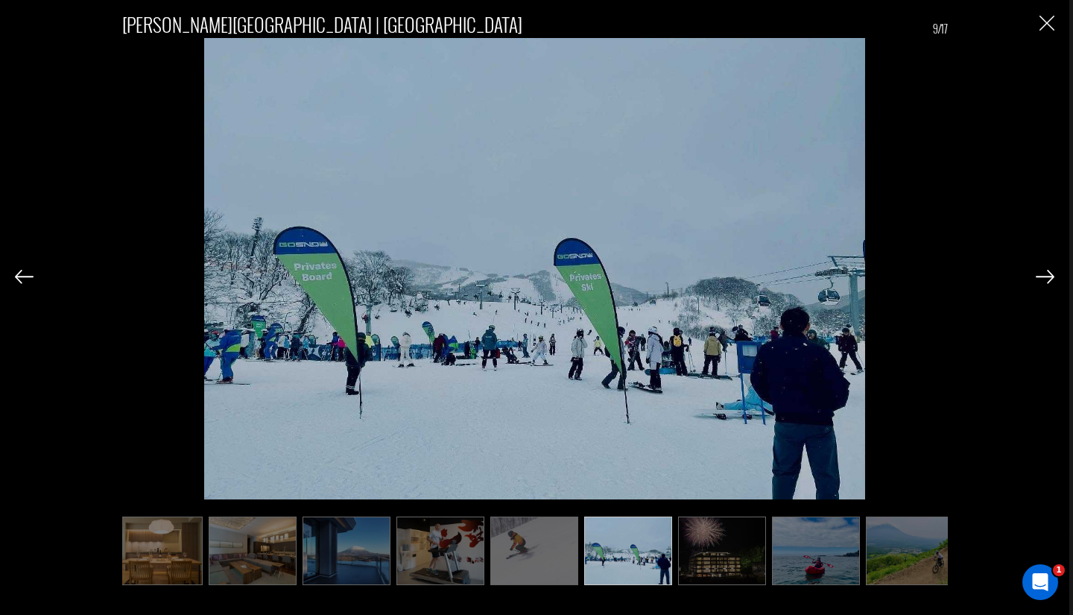
scroll to position [0, 298]
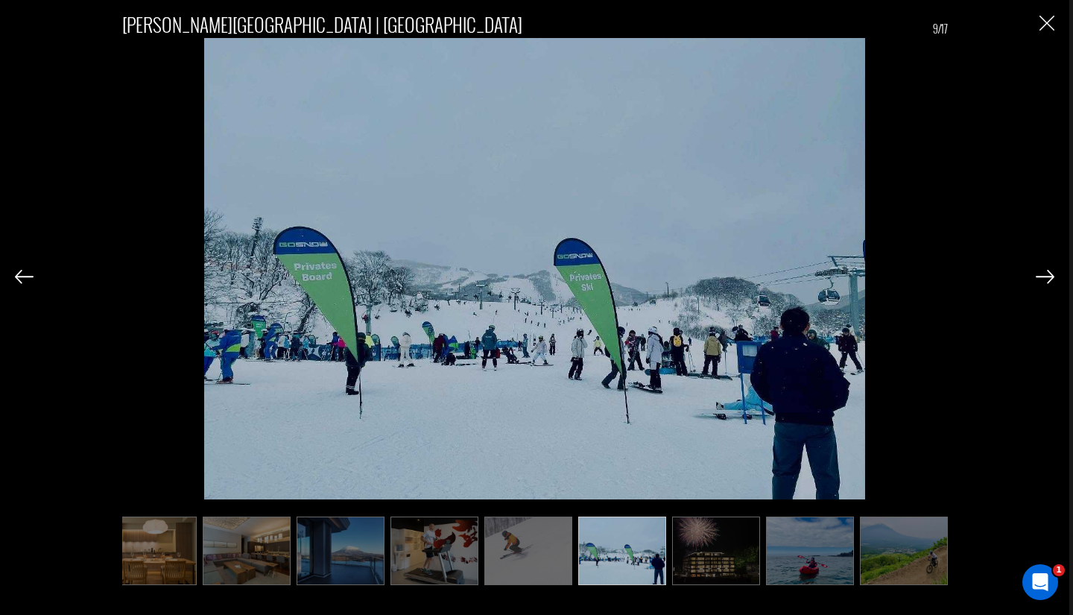
click at [1048, 281] on img at bounding box center [1045, 276] width 19 height 13
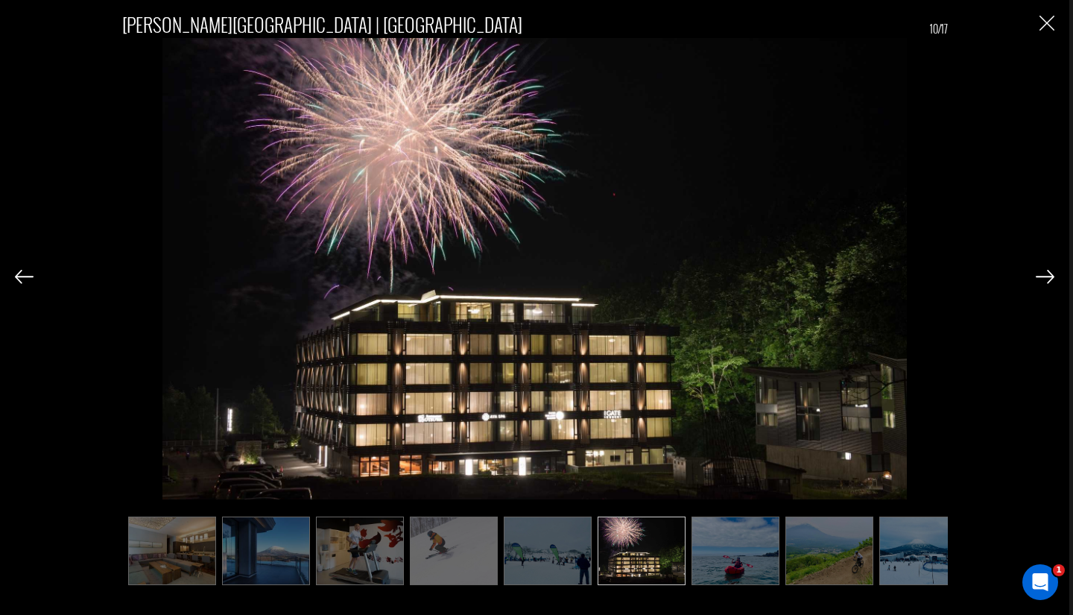
click at [1048, 282] on img at bounding box center [1045, 276] width 19 height 13
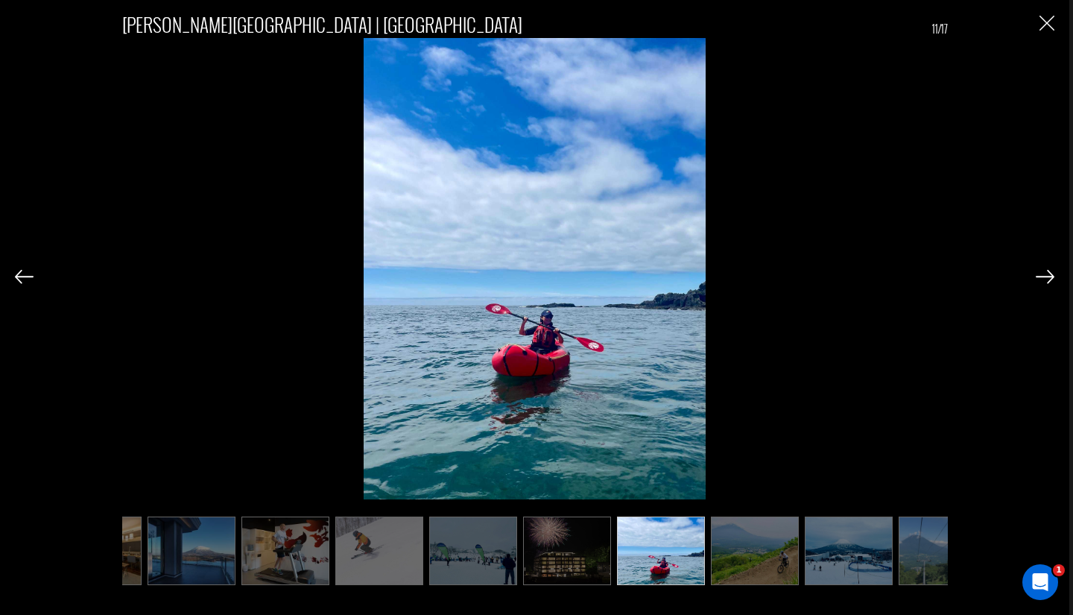
click at [1048, 282] on img at bounding box center [1045, 276] width 19 height 13
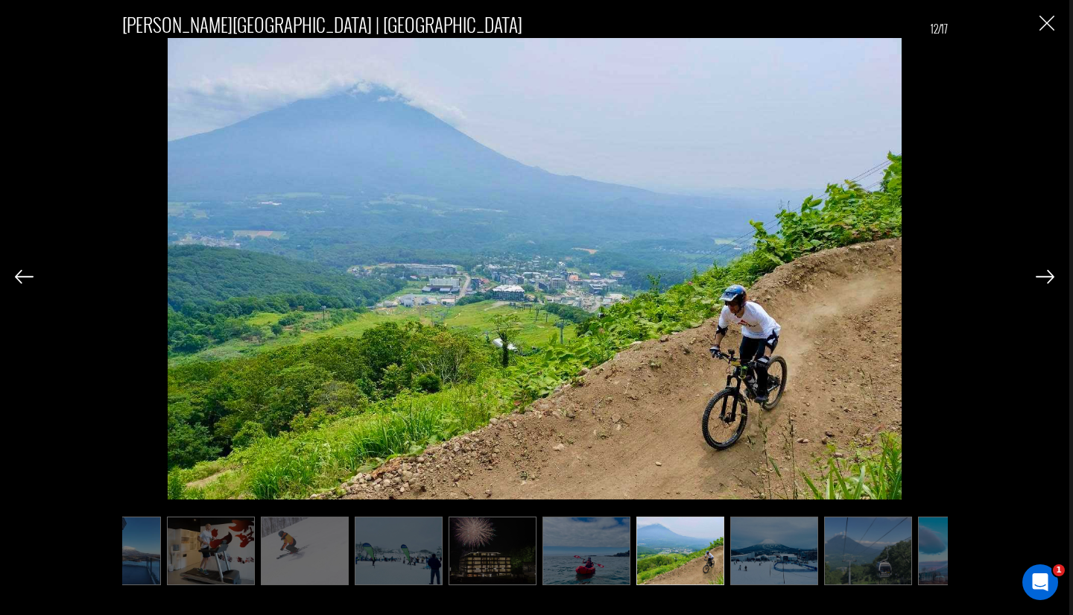
scroll to position [0, 522]
click at [1048, 282] on img at bounding box center [1045, 276] width 19 height 13
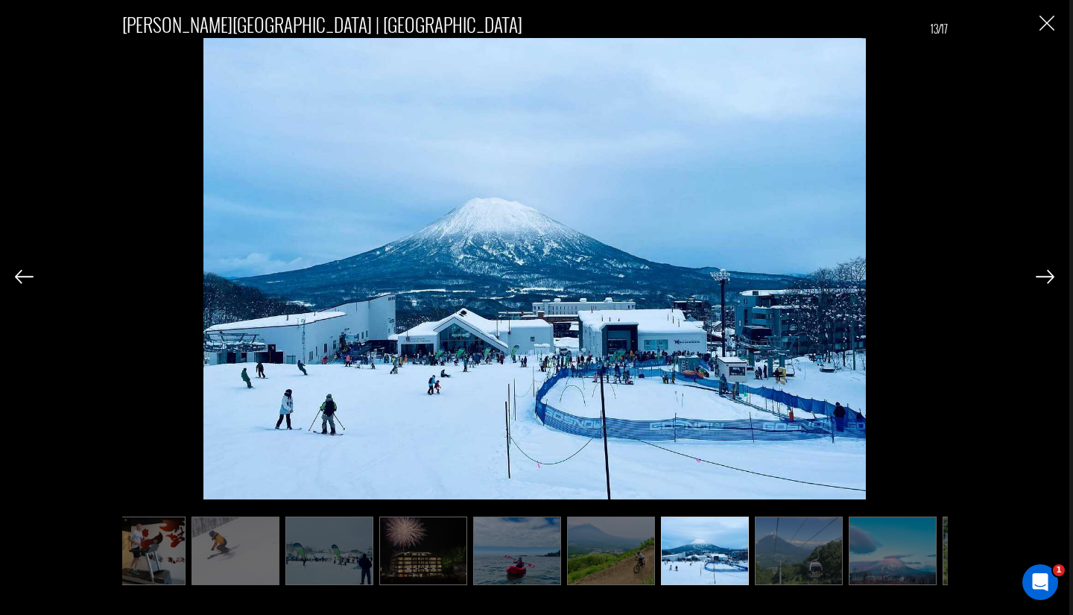
scroll to position [0, 596]
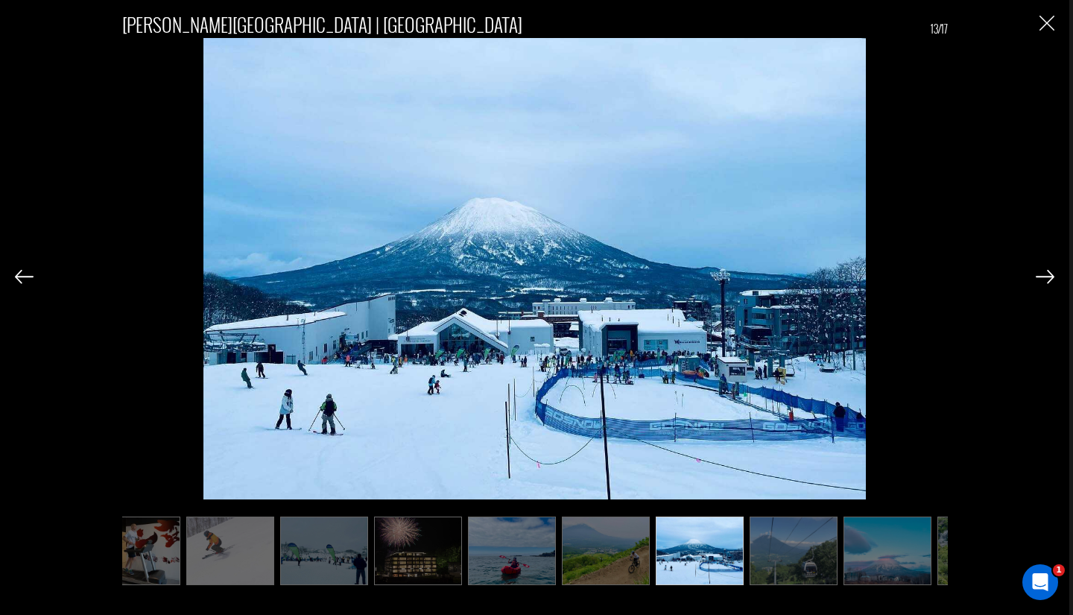
click at [1048, 282] on img at bounding box center [1045, 276] width 19 height 13
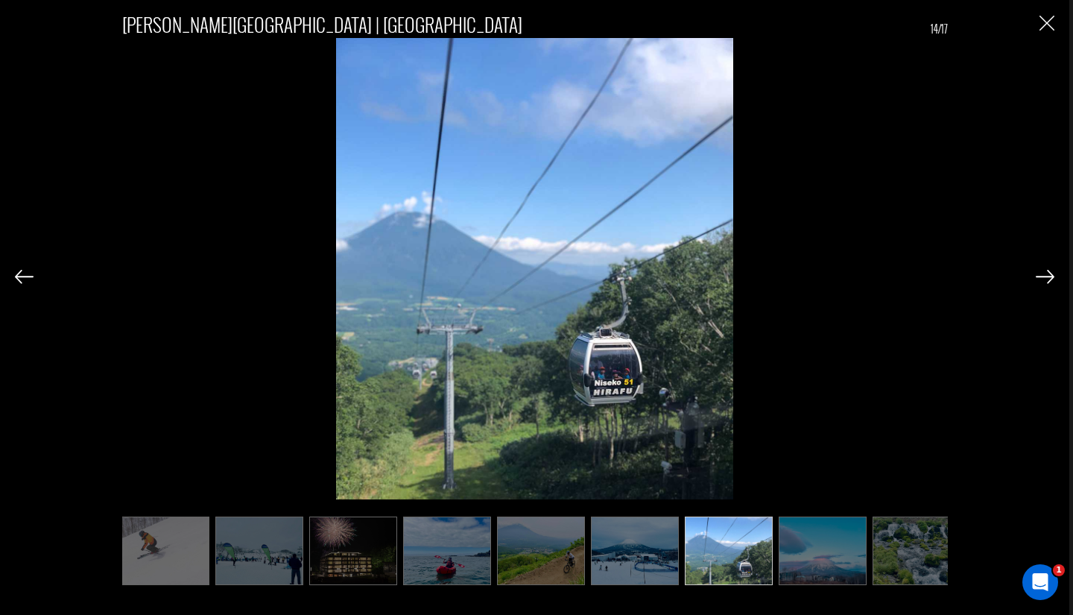
scroll to position [0, 671]
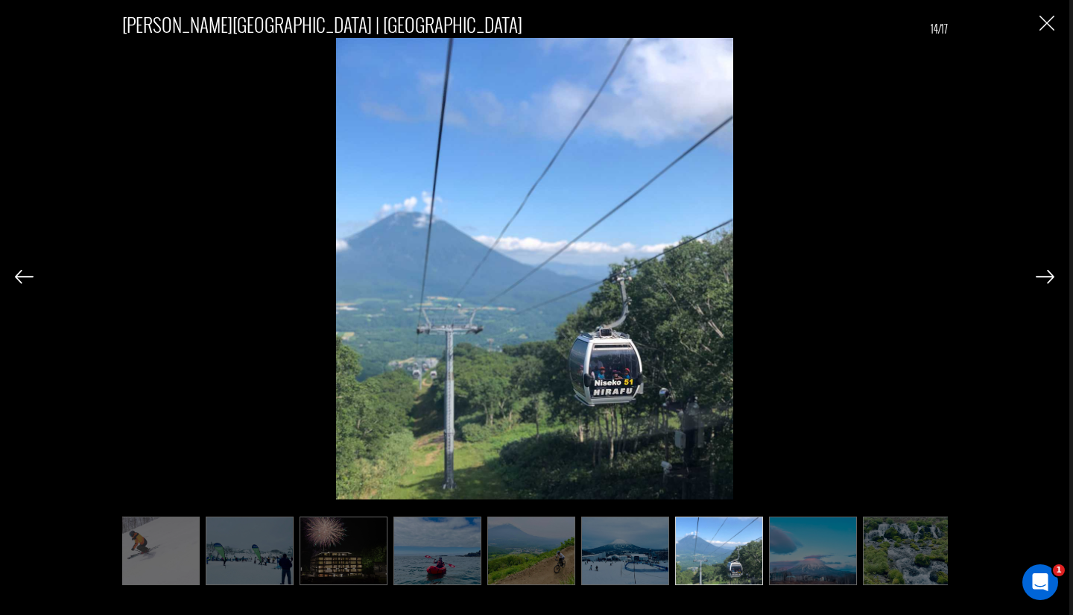
click at [1048, 282] on img at bounding box center [1045, 276] width 19 height 13
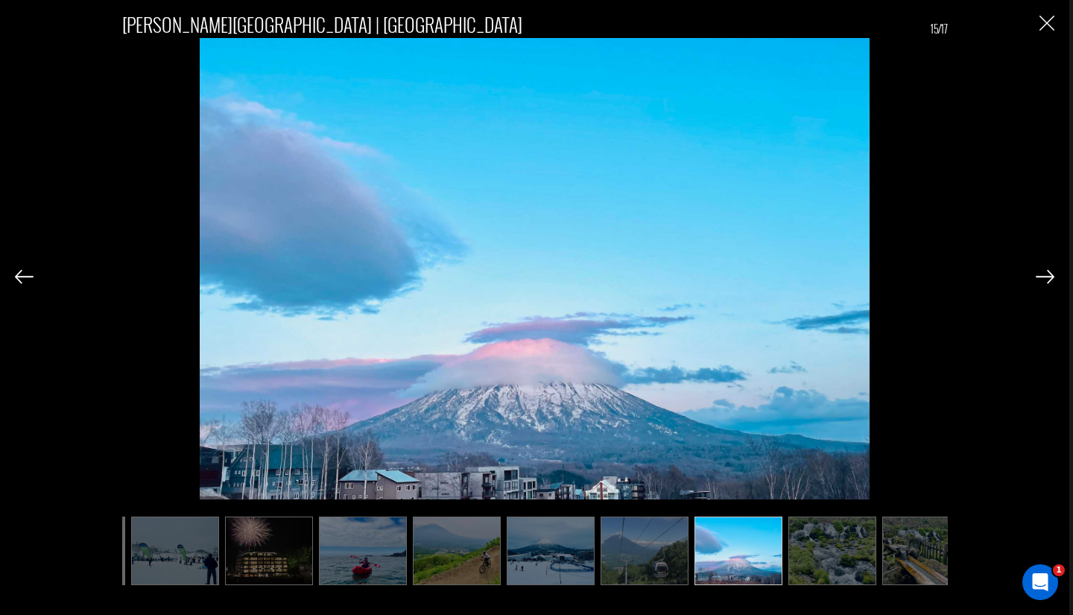
click at [1048, 282] on img at bounding box center [1045, 276] width 19 height 13
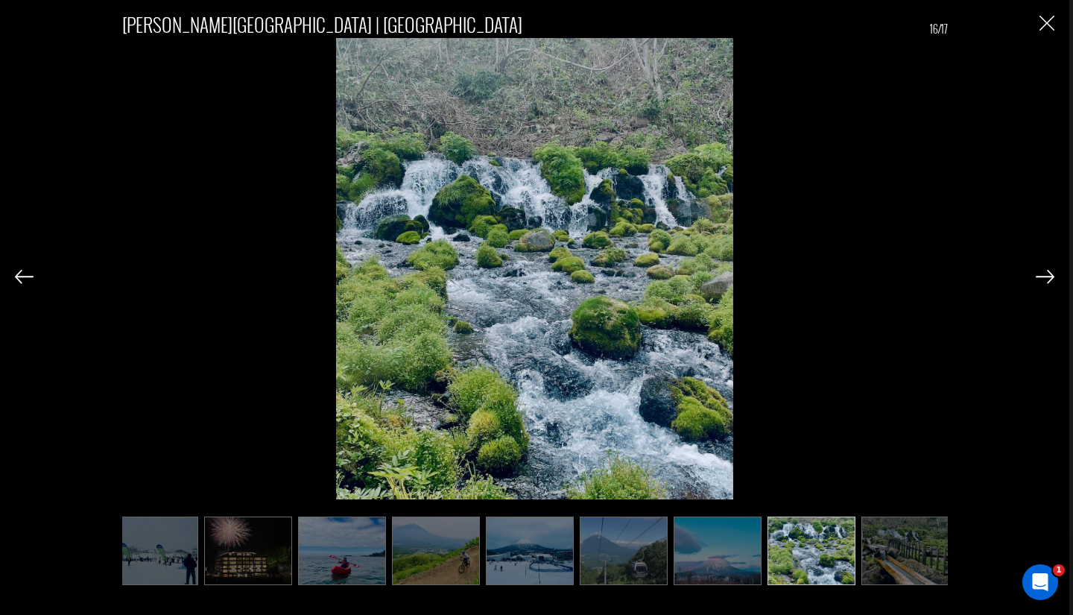
scroll to position [0, 771]
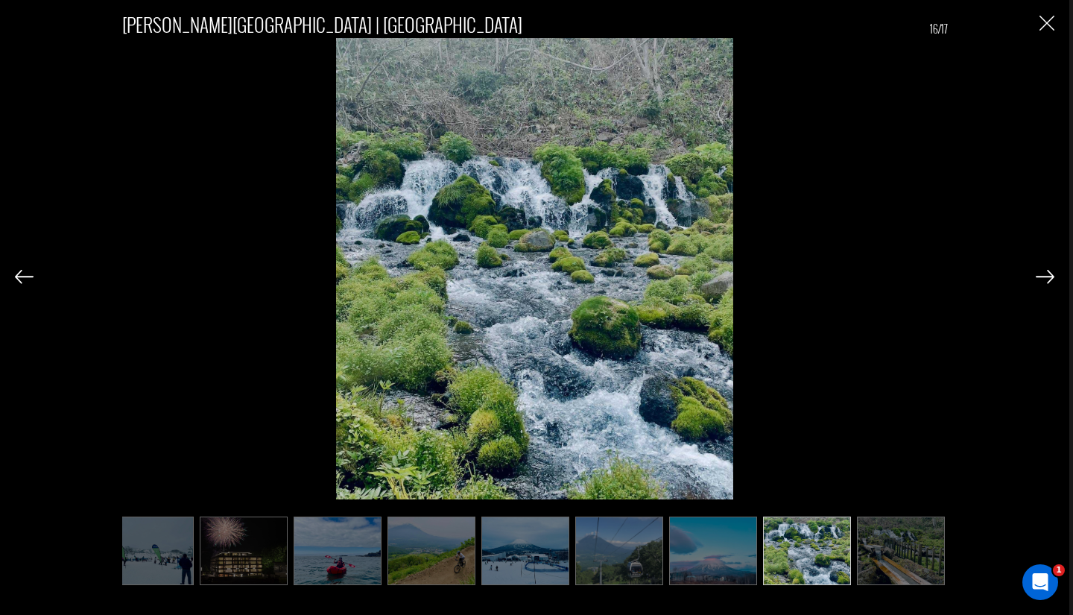
click at [1048, 282] on img at bounding box center [1045, 276] width 19 height 13
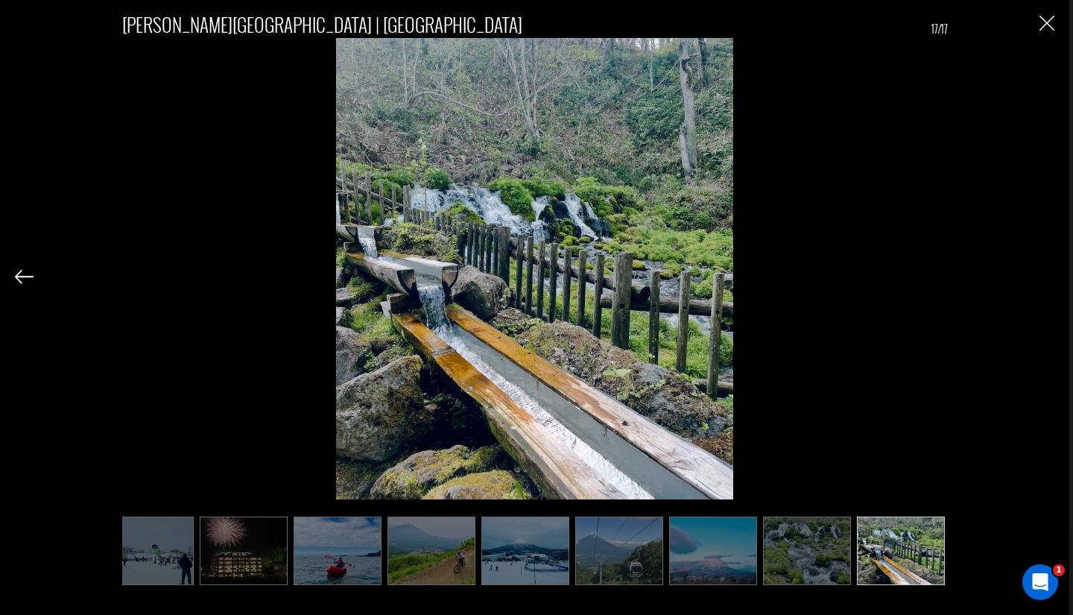
click at [1048, 282] on div "[PERSON_NAME][GEOGRAPHIC_DATA] | [GEOGRAPHIC_DATA] 17/17" at bounding box center [535, 292] width 1040 height 584
click at [1043, 22] on img "Close" at bounding box center [1047, 23] width 15 height 15
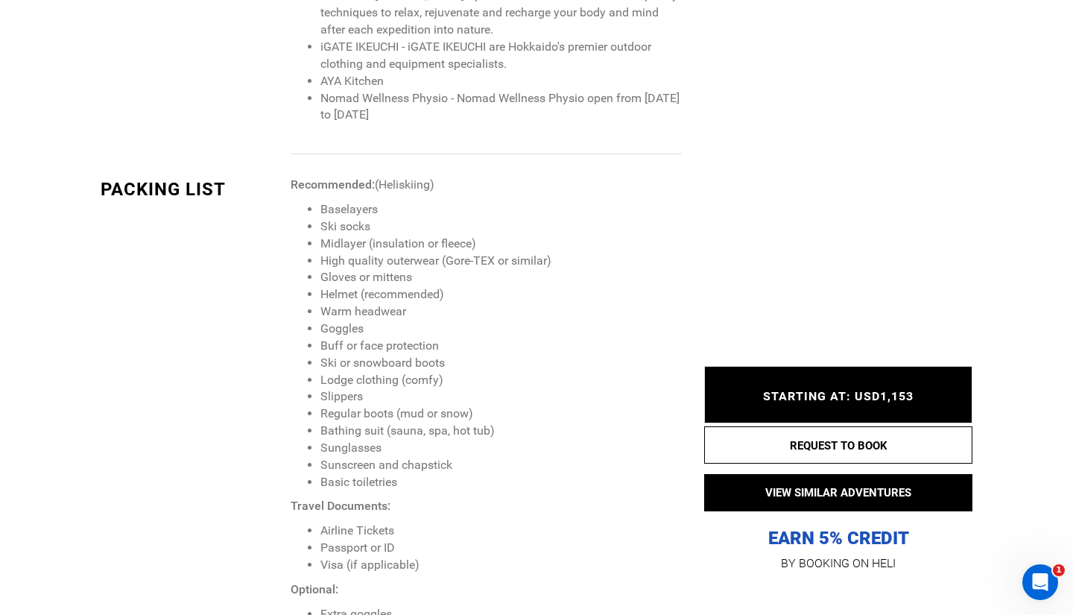
scroll to position [1677, 0]
